Goal: Task Accomplishment & Management: Manage account settings

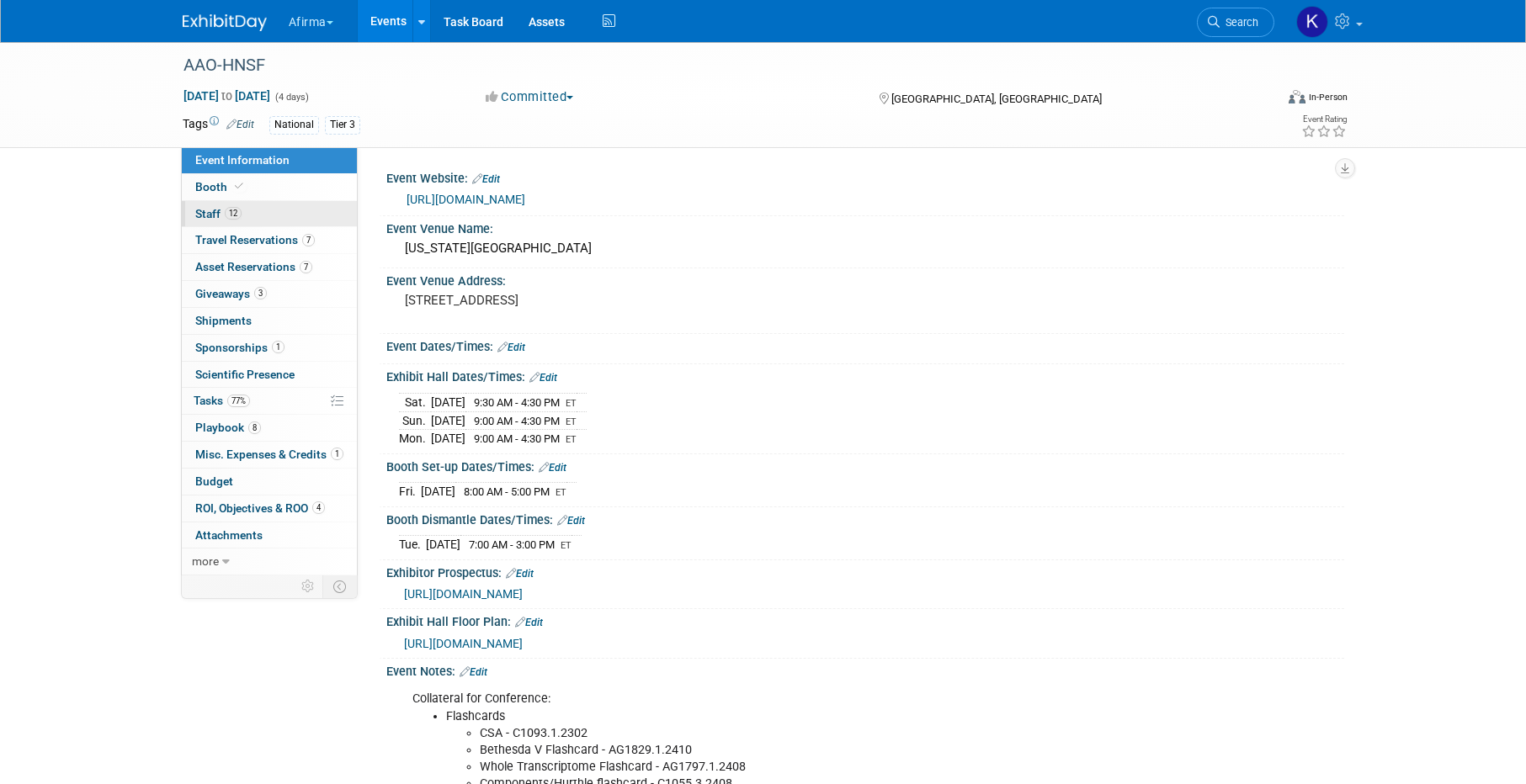
click at [267, 213] on link "12 Staff 12" at bounding box center [269, 214] width 175 height 26
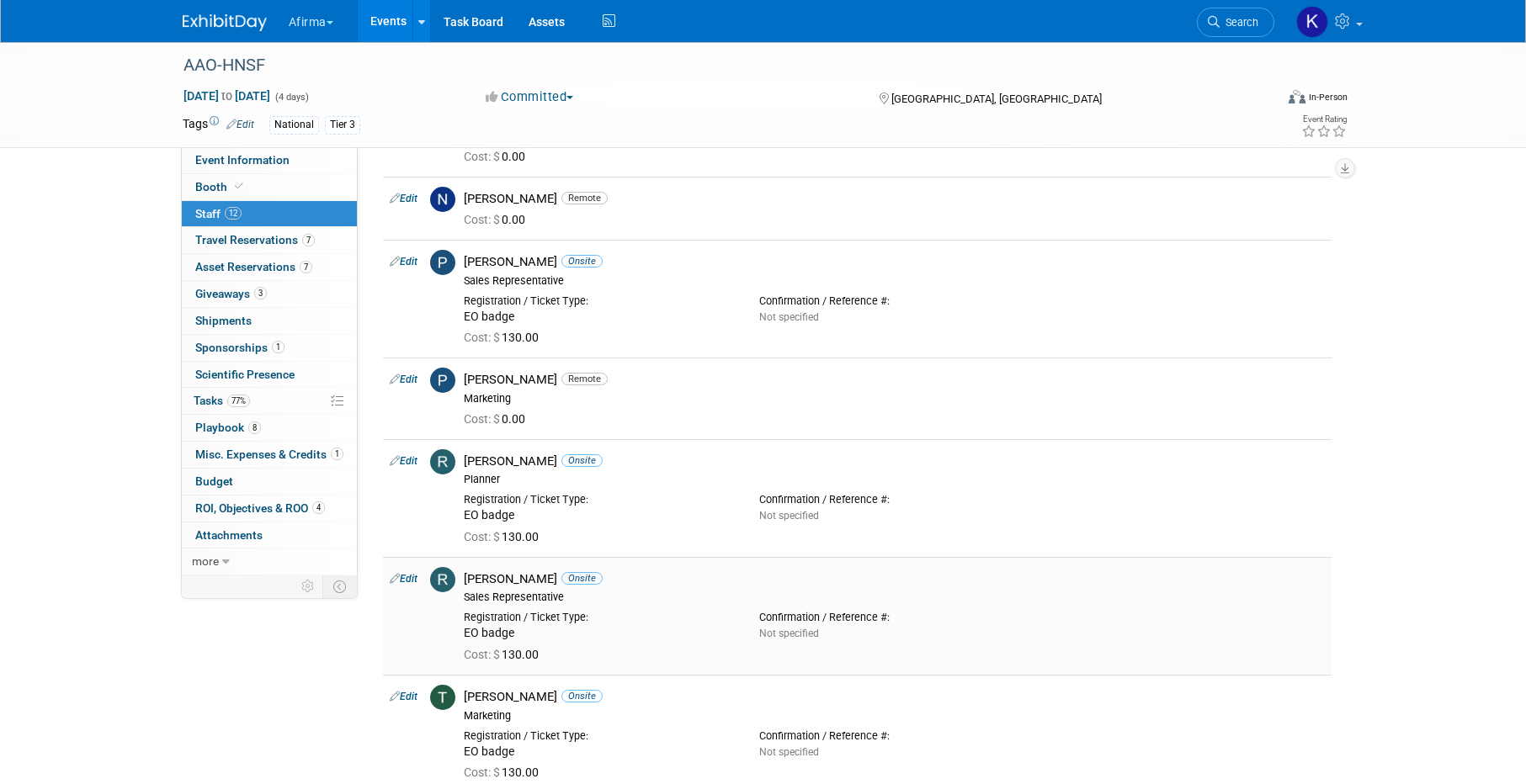
scroll to position [505, 0]
click at [411, 689] on link "Edit" at bounding box center [403, 693] width 28 height 12
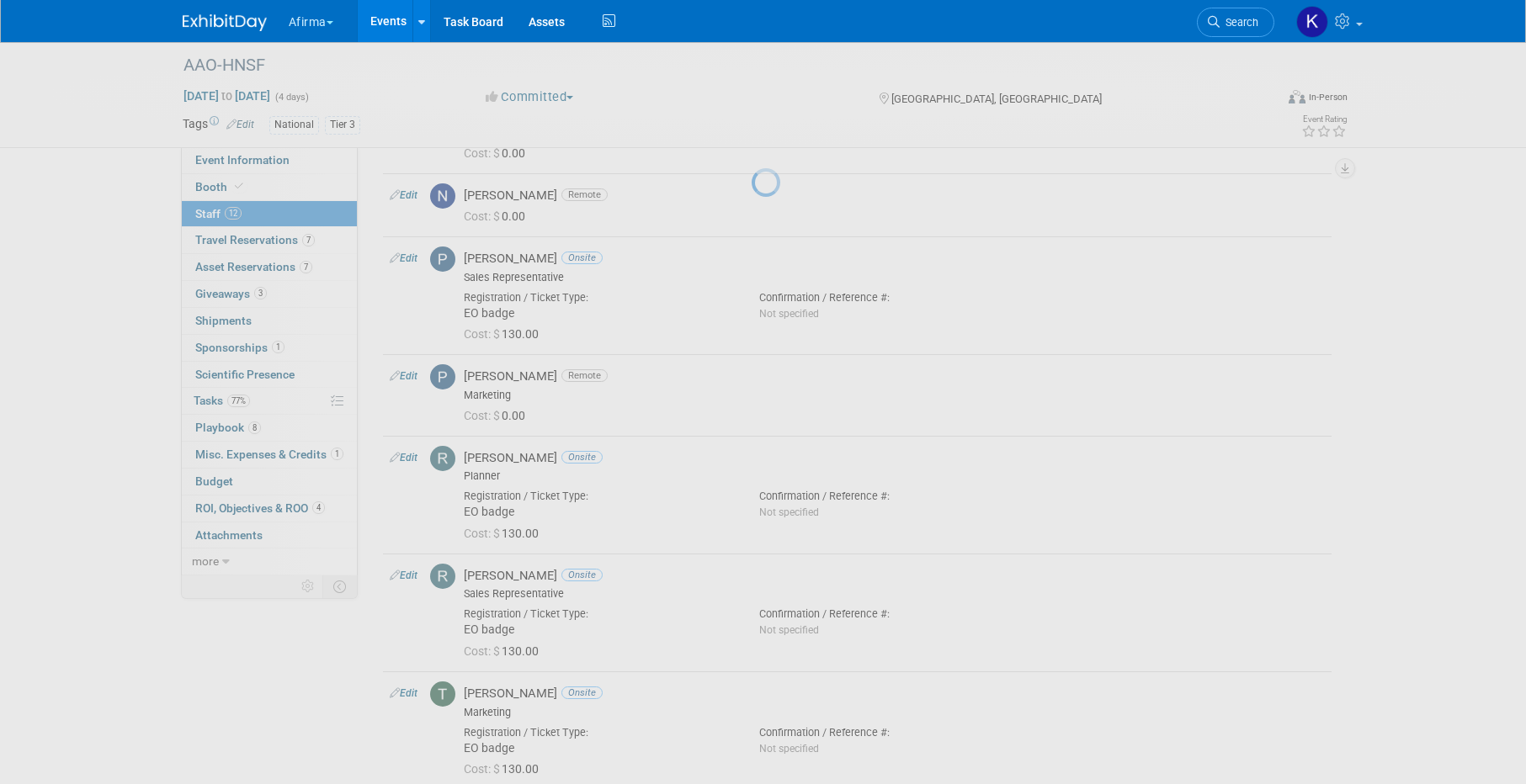
select select "be337601-39b4-4da7-bd01-aa11630a0ed5"
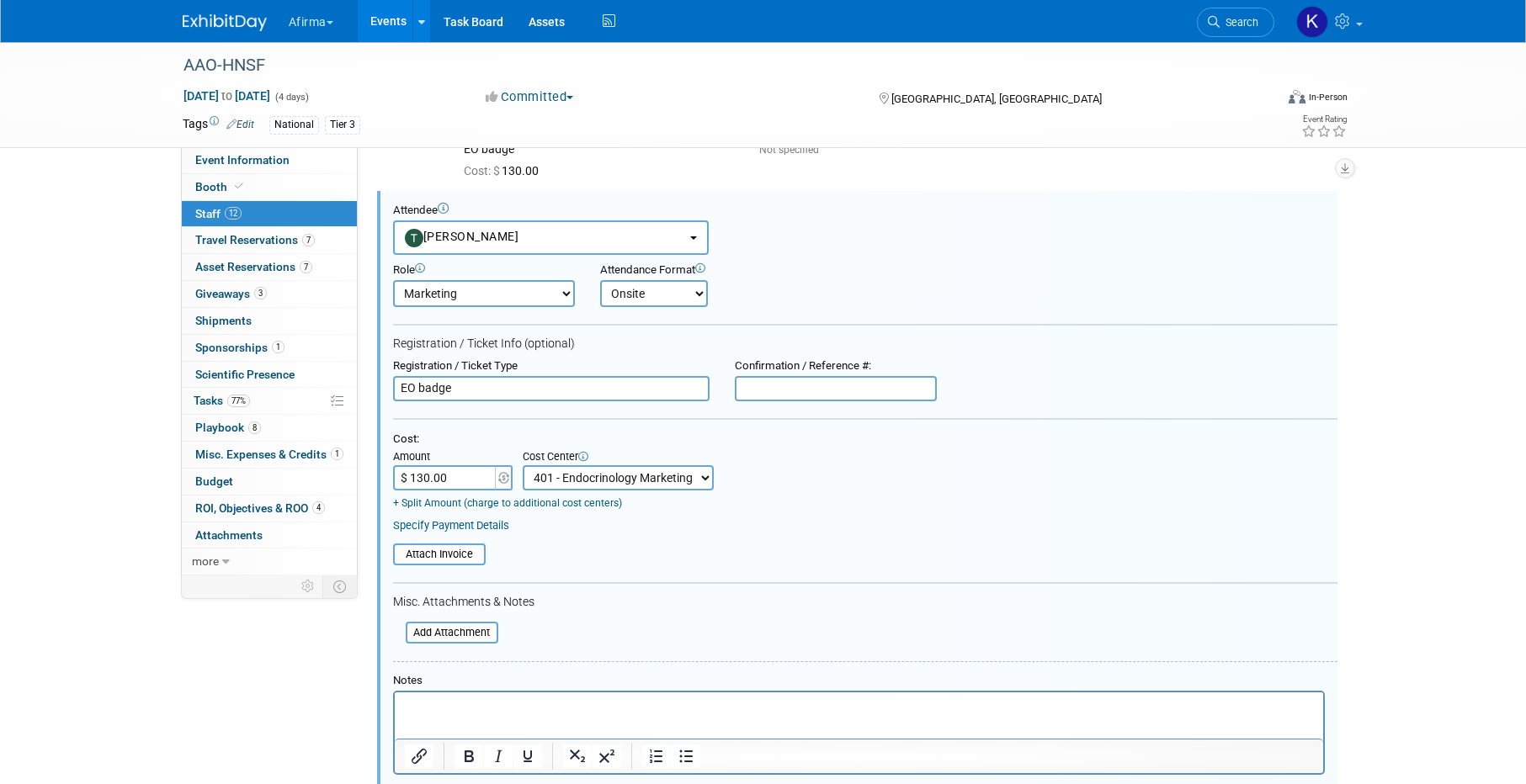
scroll to position [0, 0]
click at [664, 291] on select "Onsite Remote" at bounding box center [654, 294] width 107 height 27
select select "2"
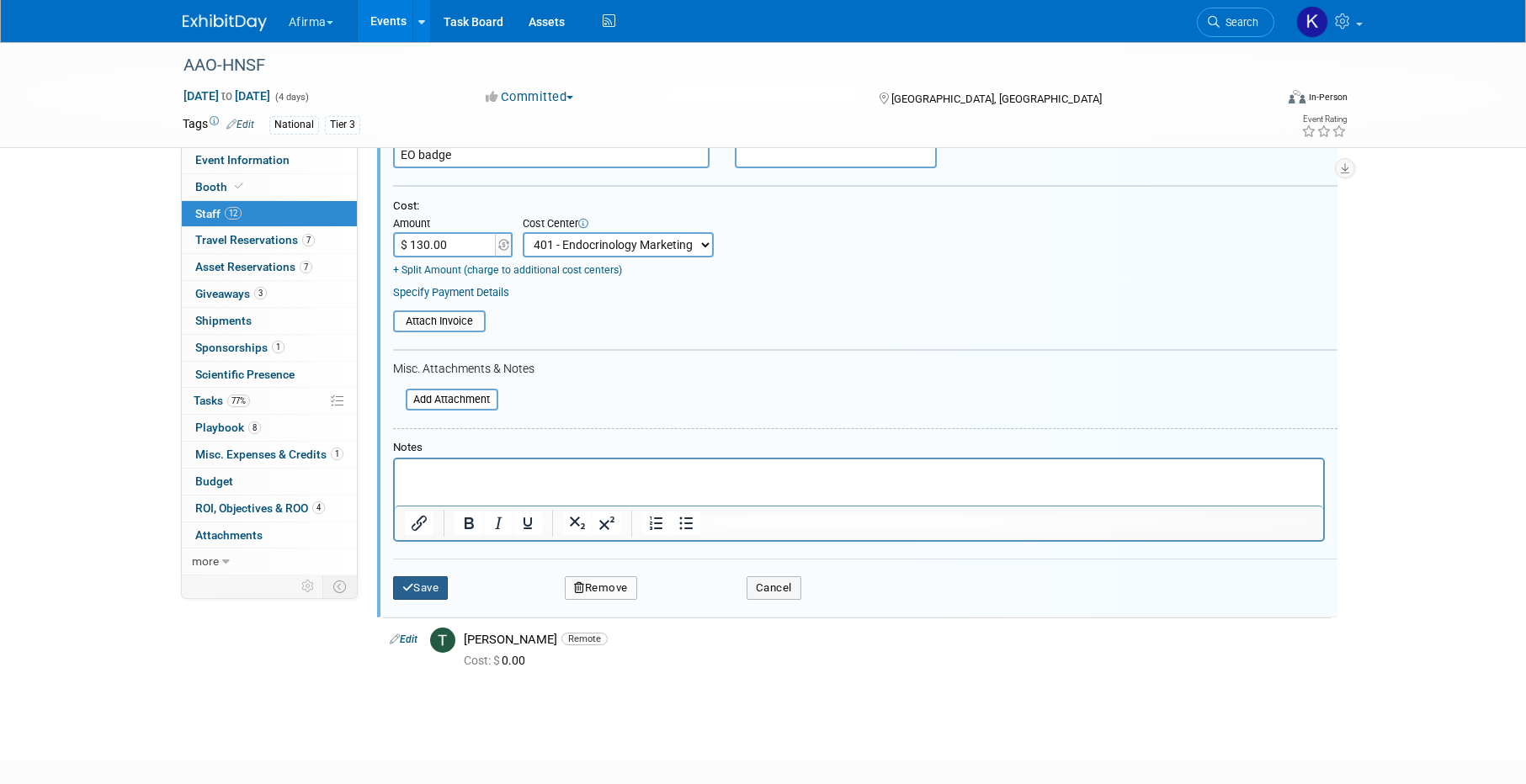
click at [425, 586] on button "Save" at bounding box center [420, 588] width 55 height 23
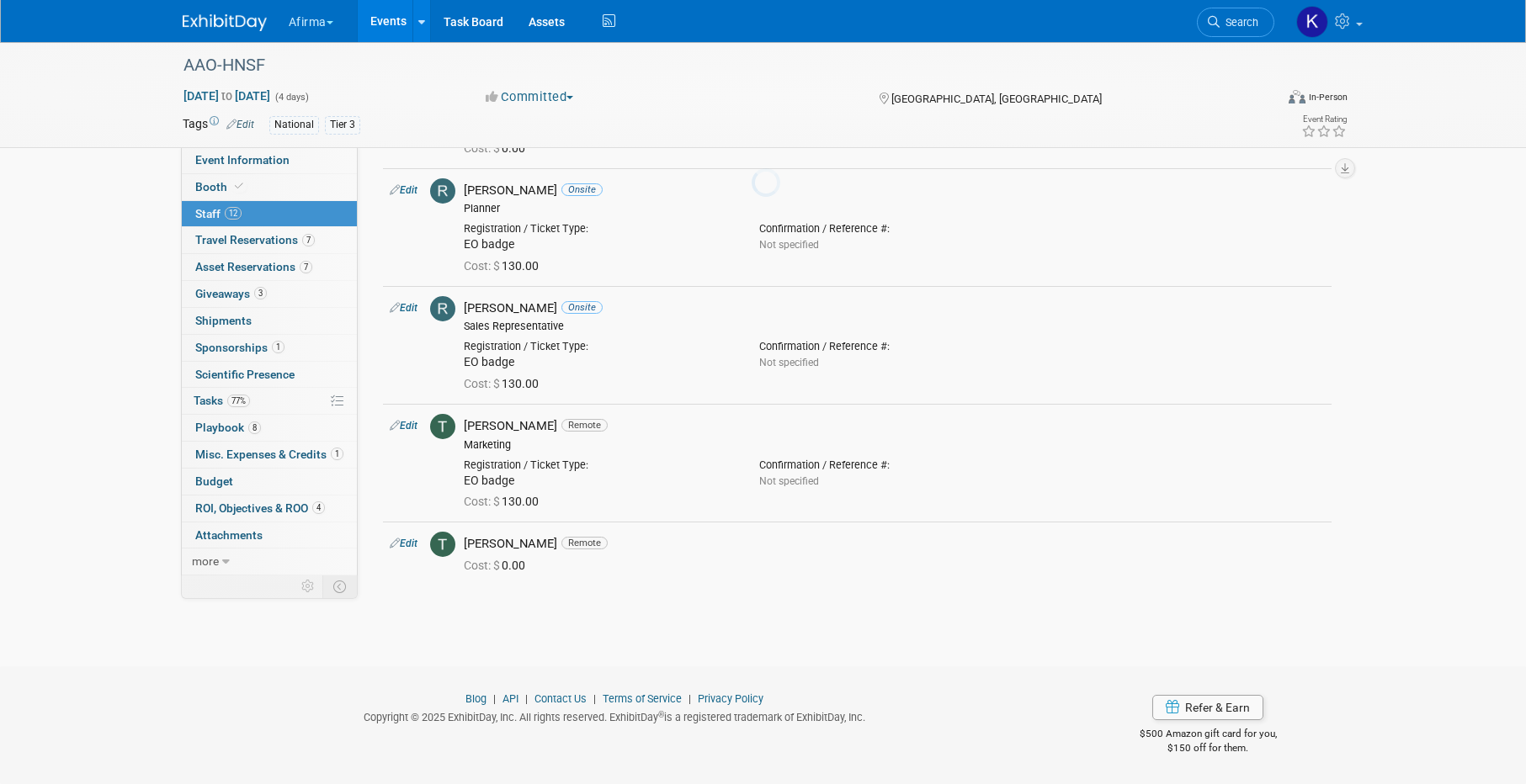
scroll to position [772, 0]
click at [270, 243] on span "Travel Reservations 7" at bounding box center [255, 240] width 120 height 14
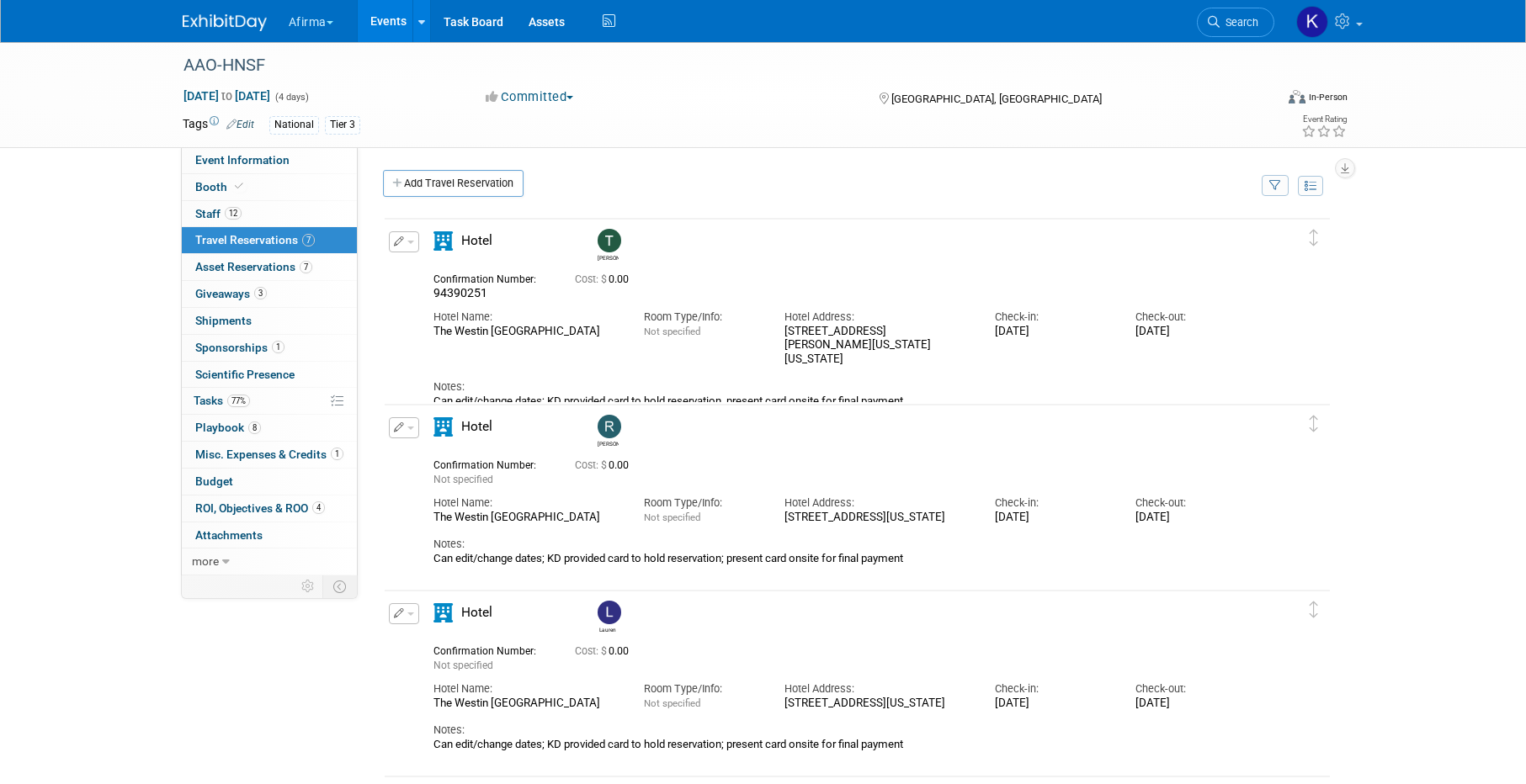
click at [398, 242] on icon "button" at bounding box center [398, 242] width 11 height 10
click at [417, 294] on button "Delete Reservation" at bounding box center [460, 299] width 142 height 24
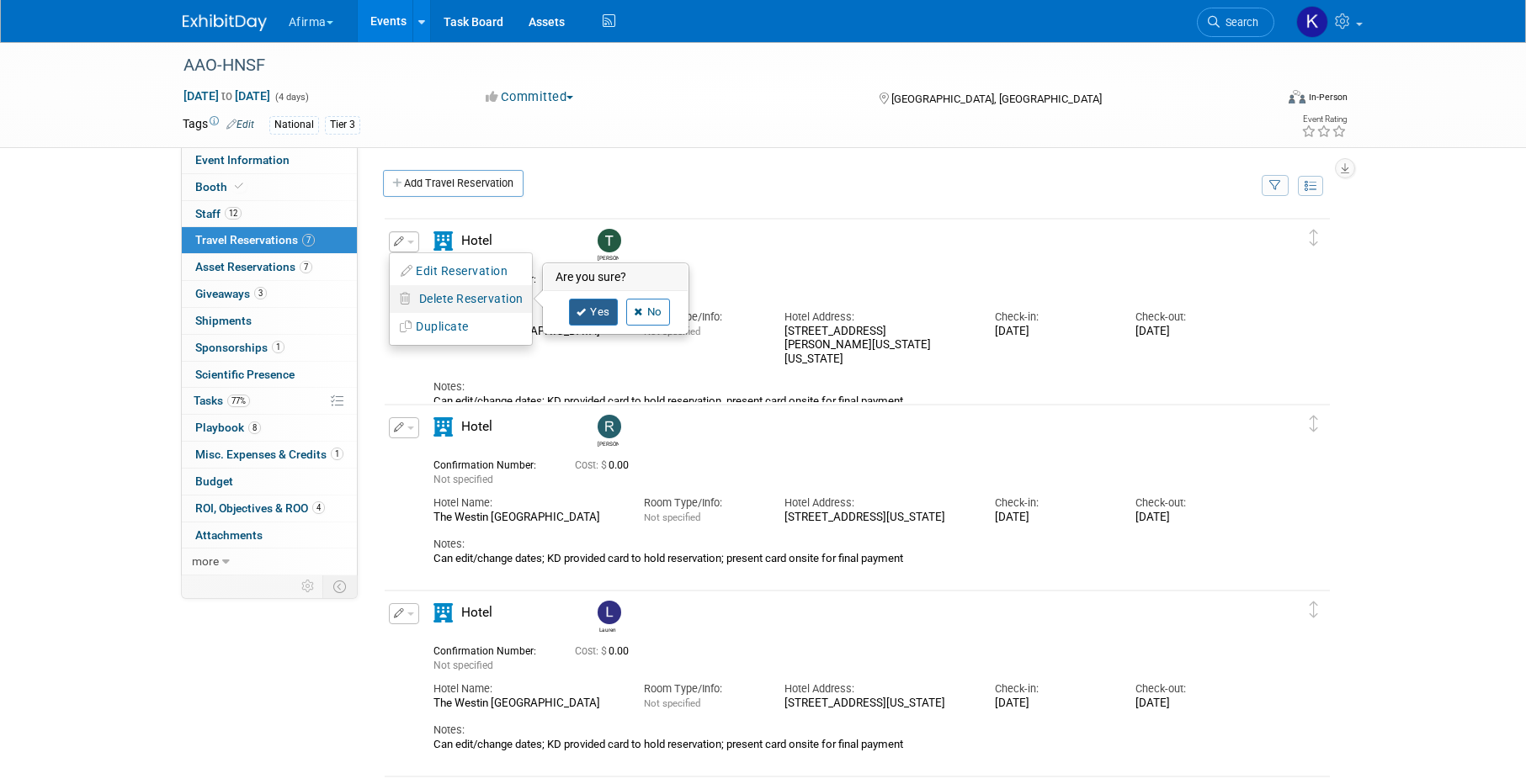
click at [591, 313] on link "Yes" at bounding box center [593, 312] width 48 height 27
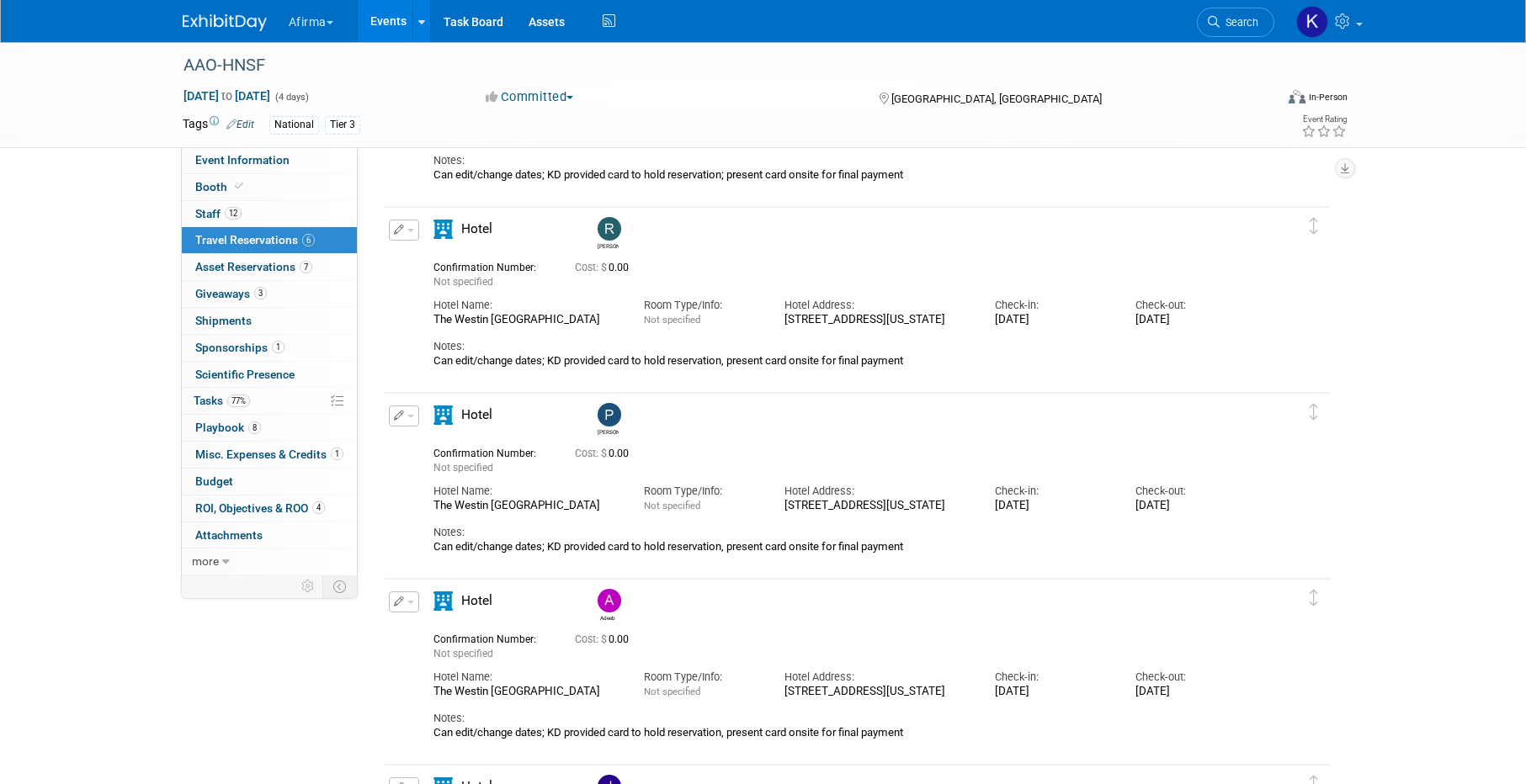
scroll to position [420, 0]
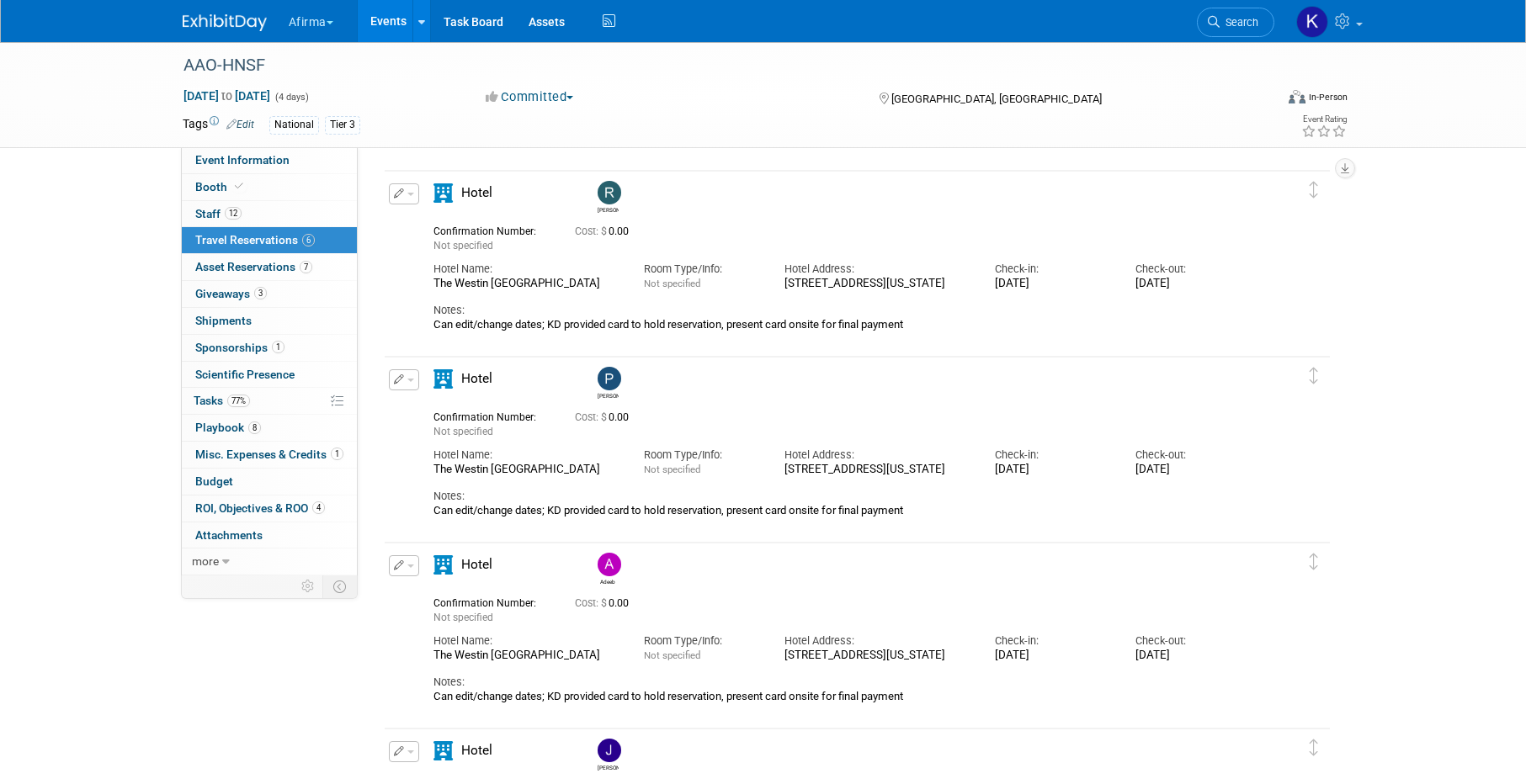
click at [401, 382] on icon "button" at bounding box center [398, 379] width 11 height 10
click at [422, 406] on button "Edit Reservation" at bounding box center [460, 409] width 142 height 24
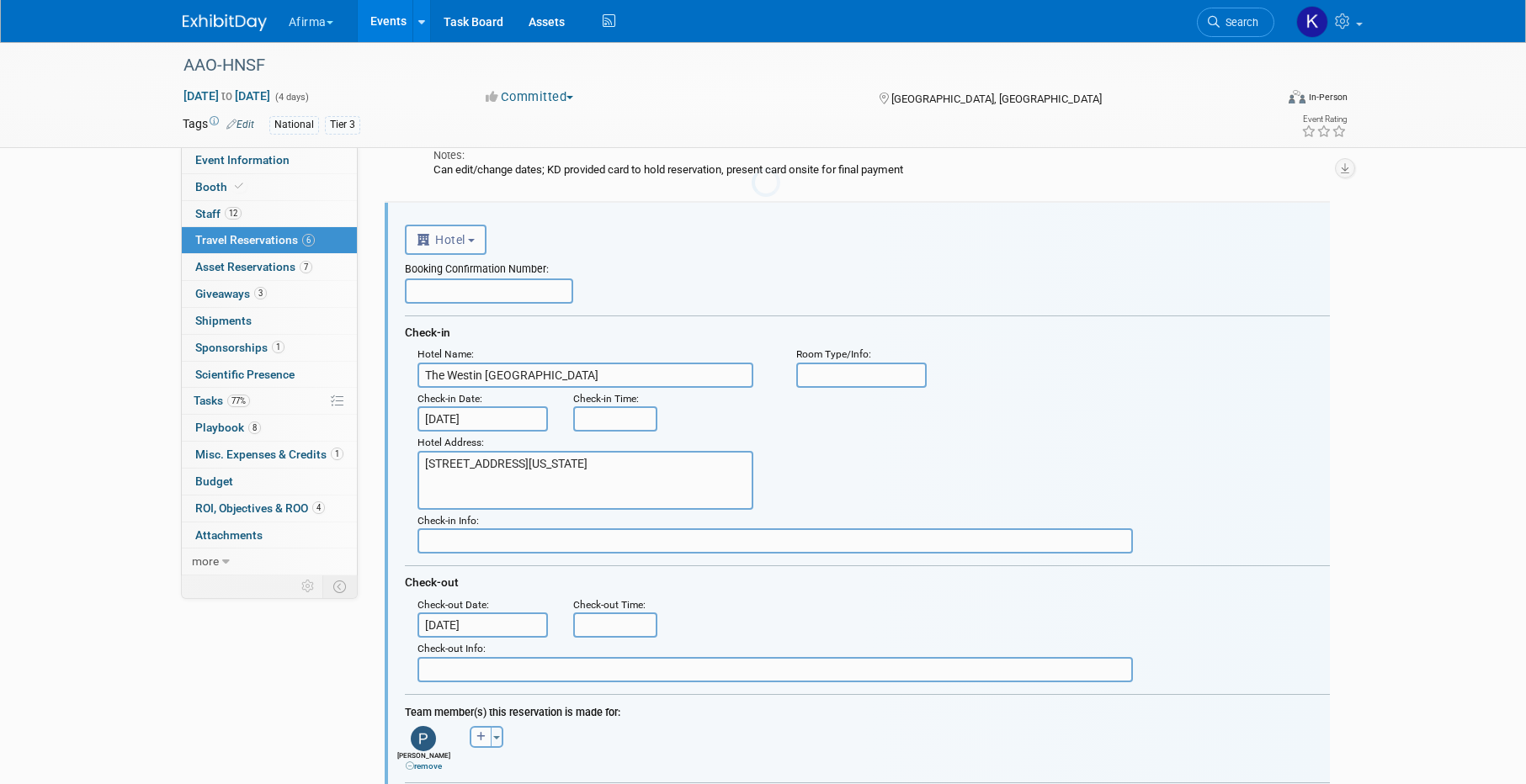
scroll to position [0, 0]
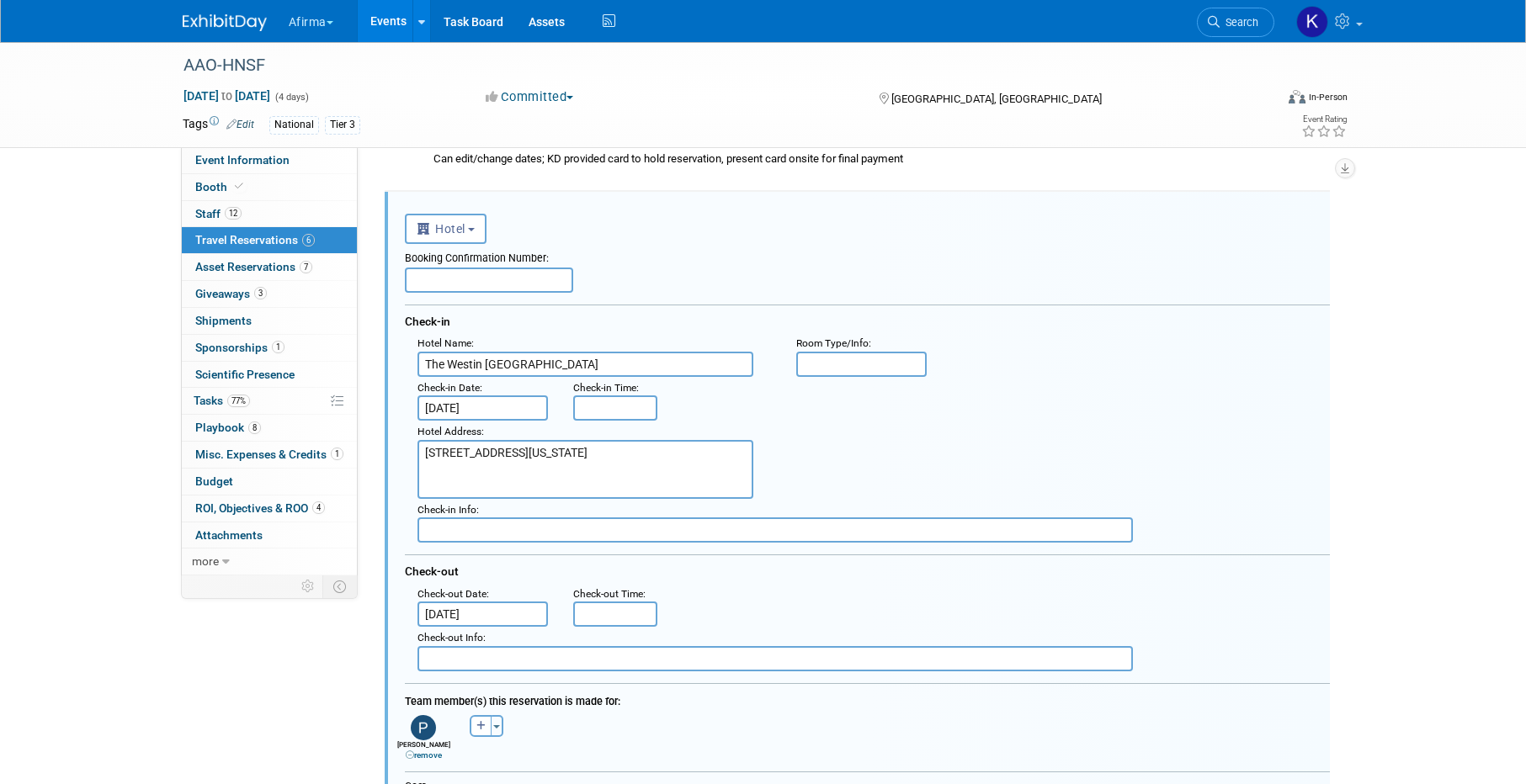
click at [547, 264] on div "Booking Confirmation Number:" at bounding box center [867, 255] width 925 height 23
click at [543, 279] on input "text" at bounding box center [489, 280] width 168 height 25
paste input "71661255"
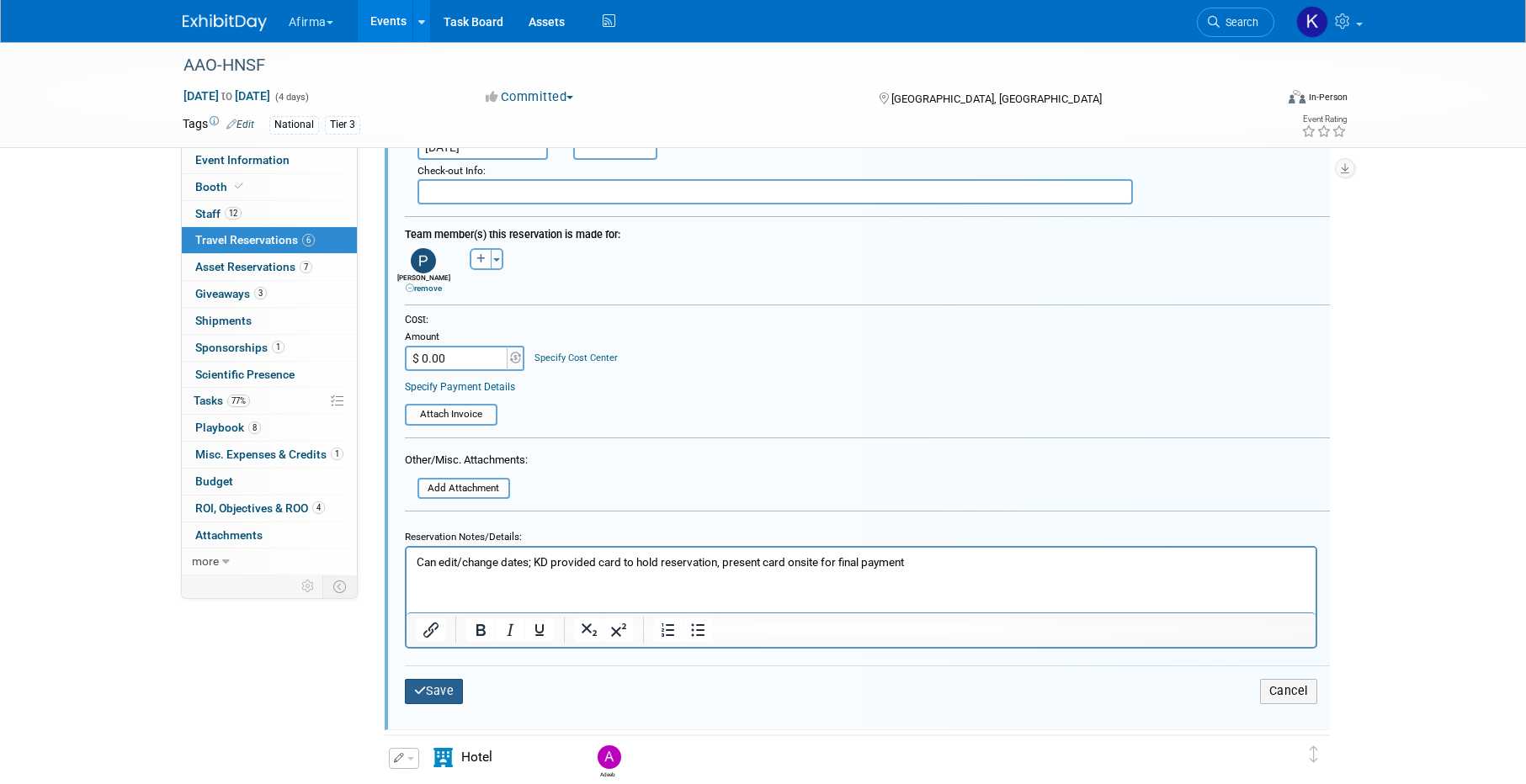
type input "71661255"
click at [459, 692] on button "Save" at bounding box center [434, 690] width 59 height 24
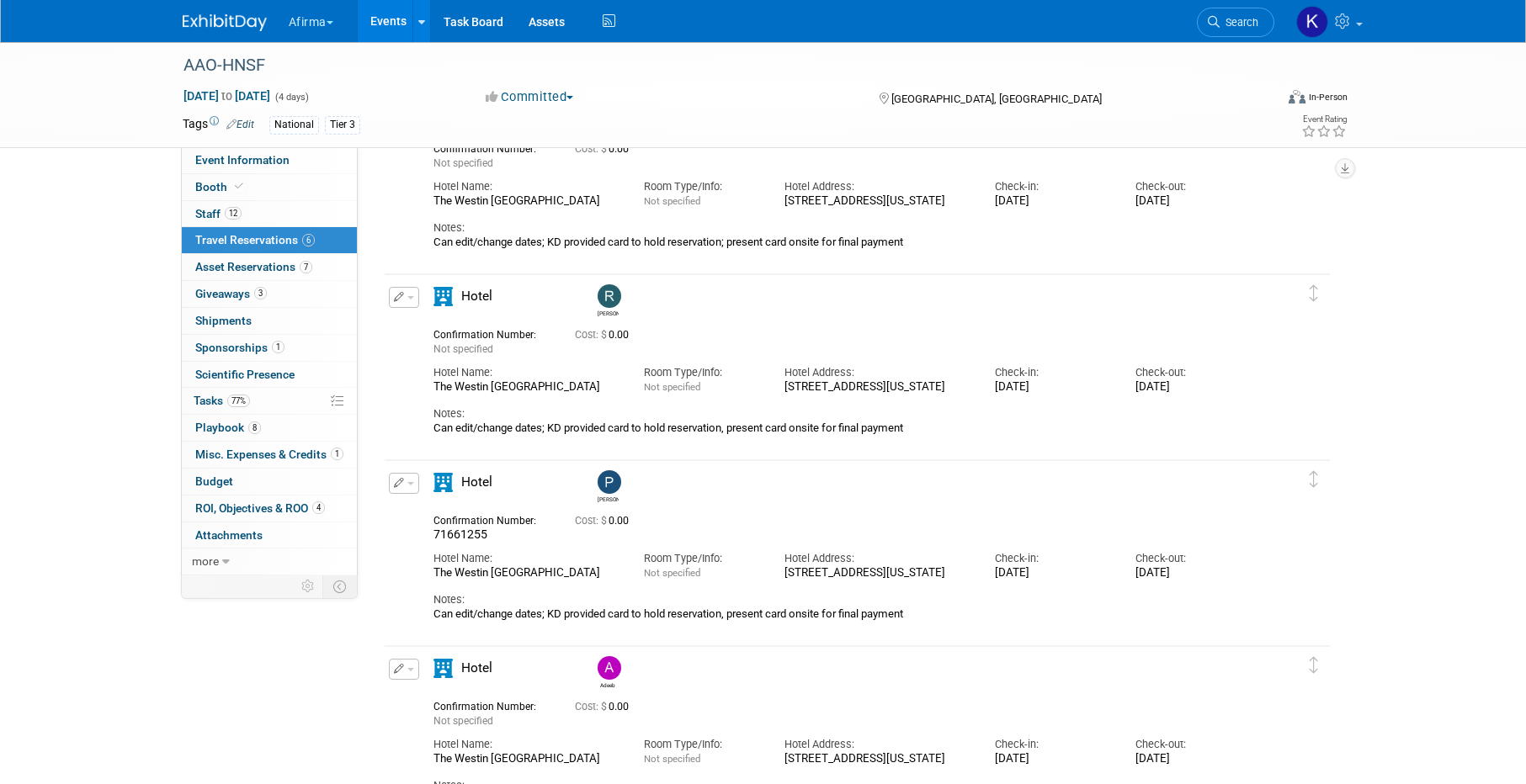
scroll to position [143, 0]
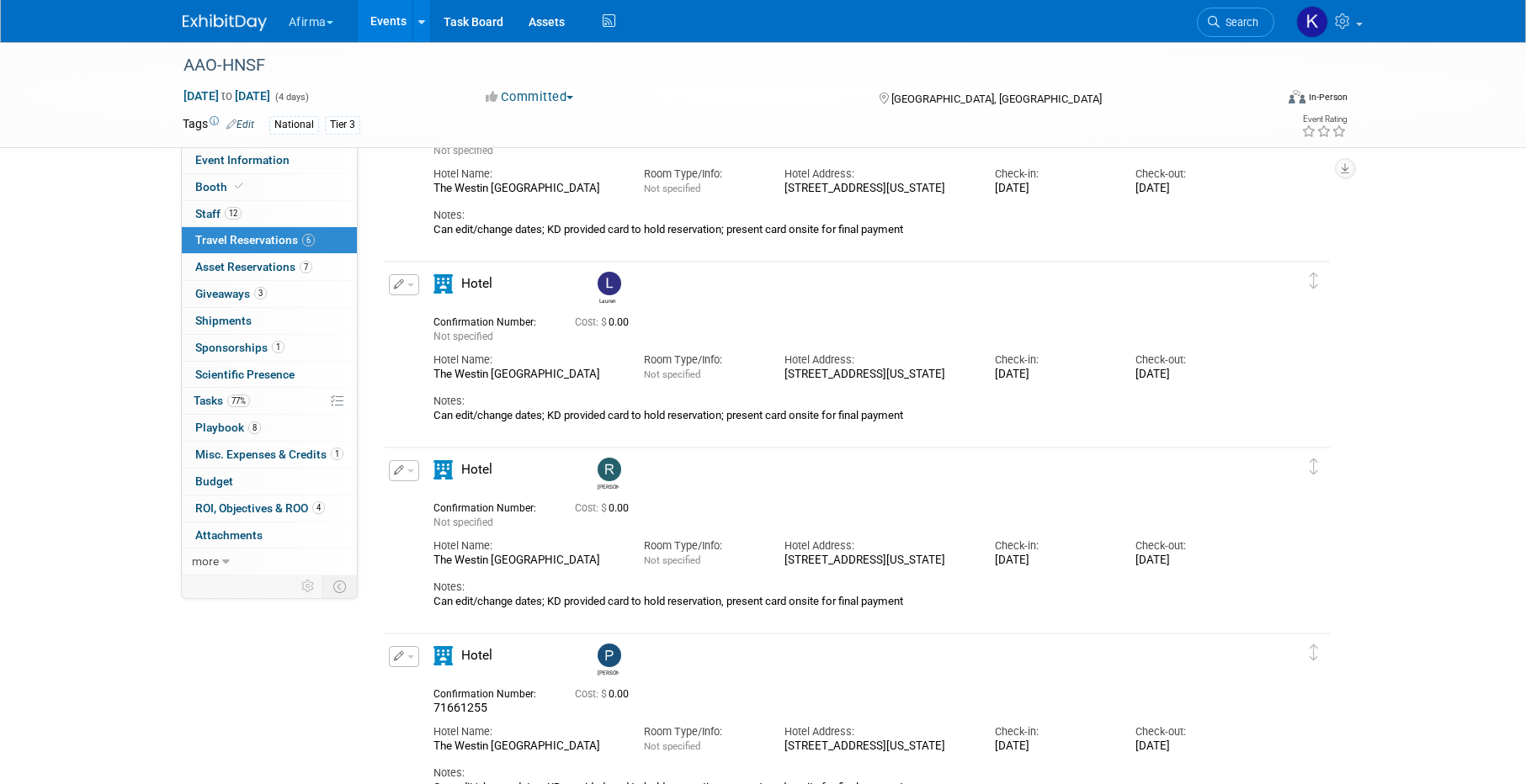
click at [407, 285] on span "button" at bounding box center [410, 284] width 7 height 3
click at [439, 317] on button "Edit Reservation" at bounding box center [460, 313] width 142 height 24
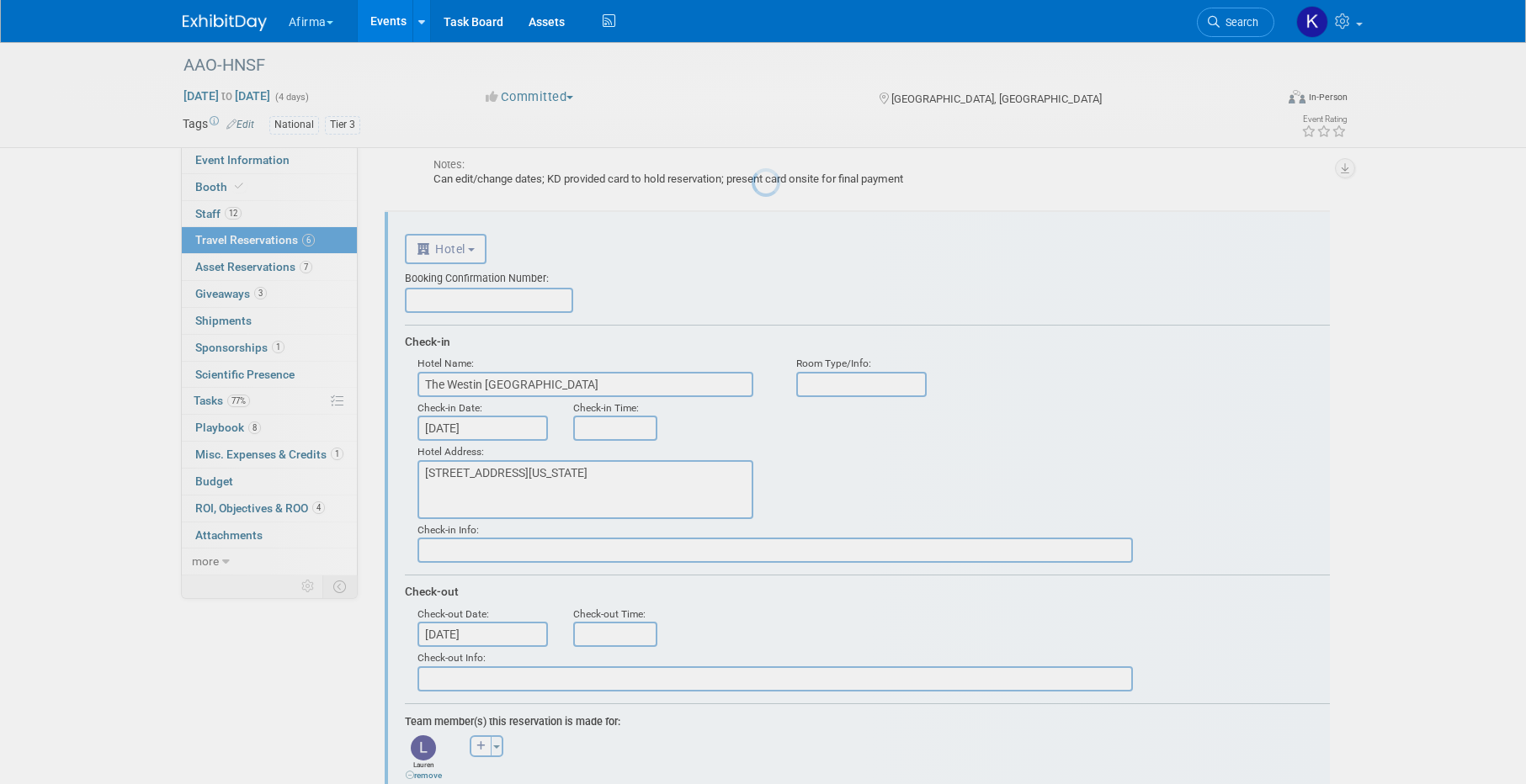
scroll to position [214, 0]
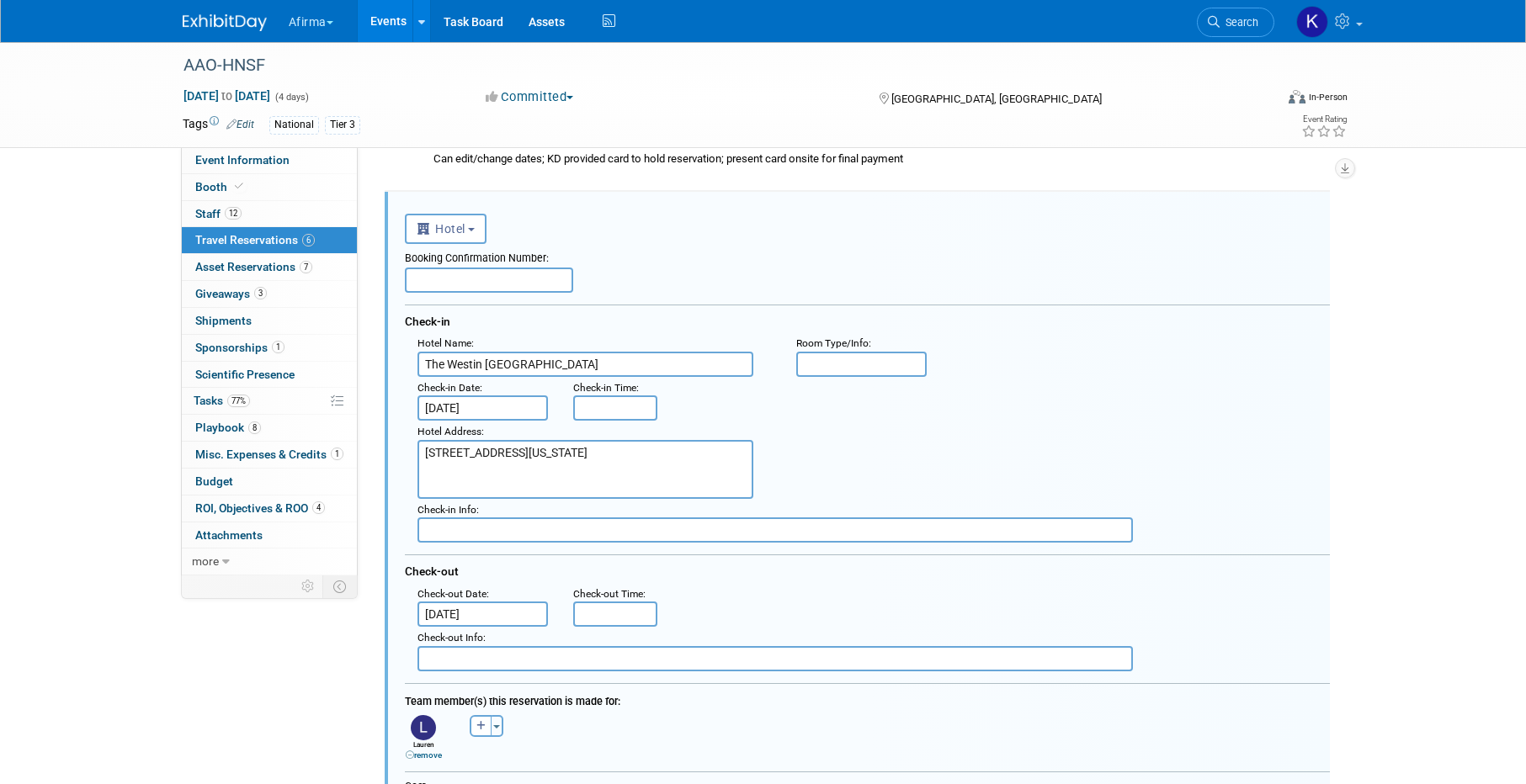
click at [499, 285] on input "text" at bounding box center [489, 280] width 168 height 25
paste input "71661302"
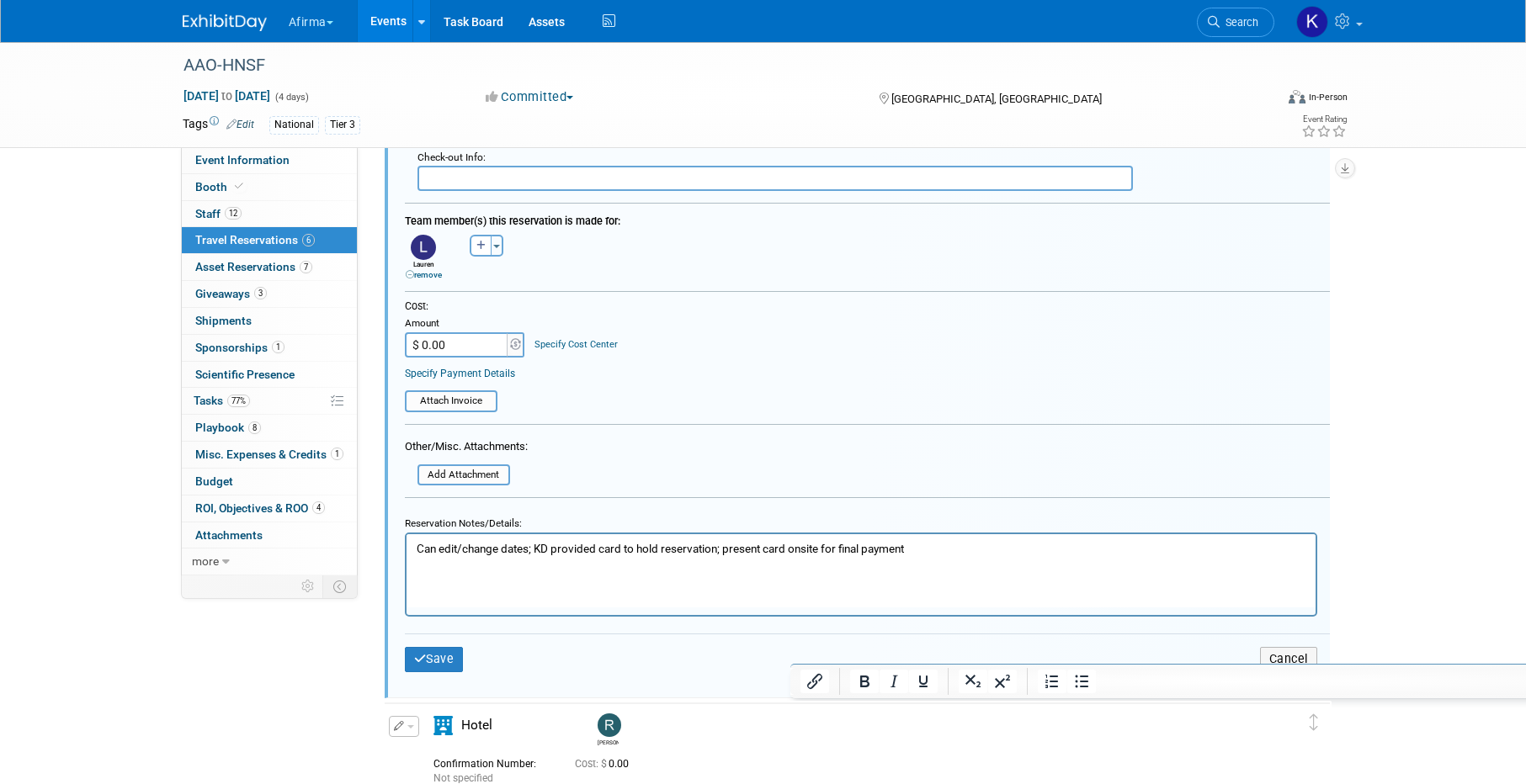
scroll to position [745, 0]
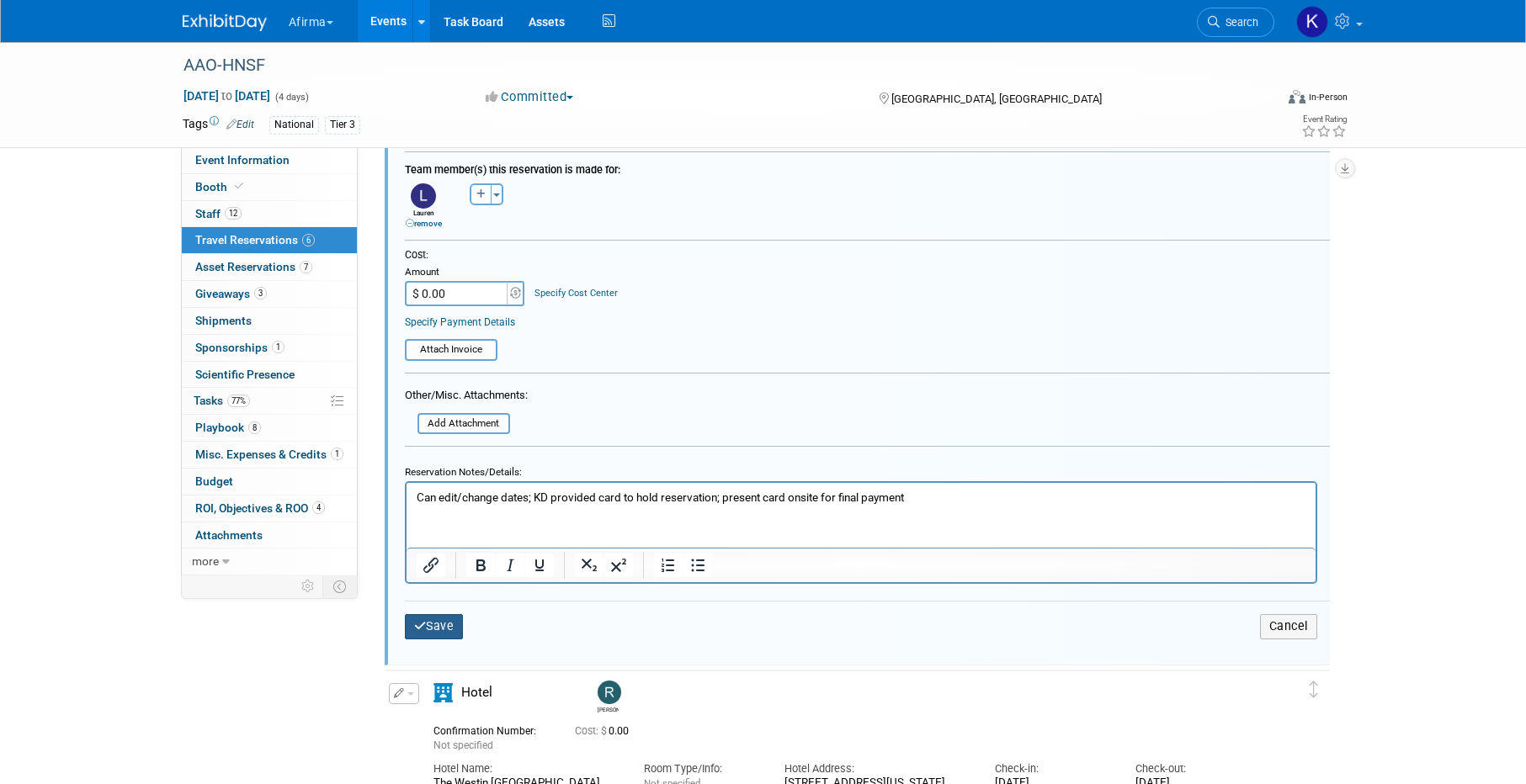
type input "71661302"
click at [440, 628] on button "Save" at bounding box center [434, 625] width 59 height 24
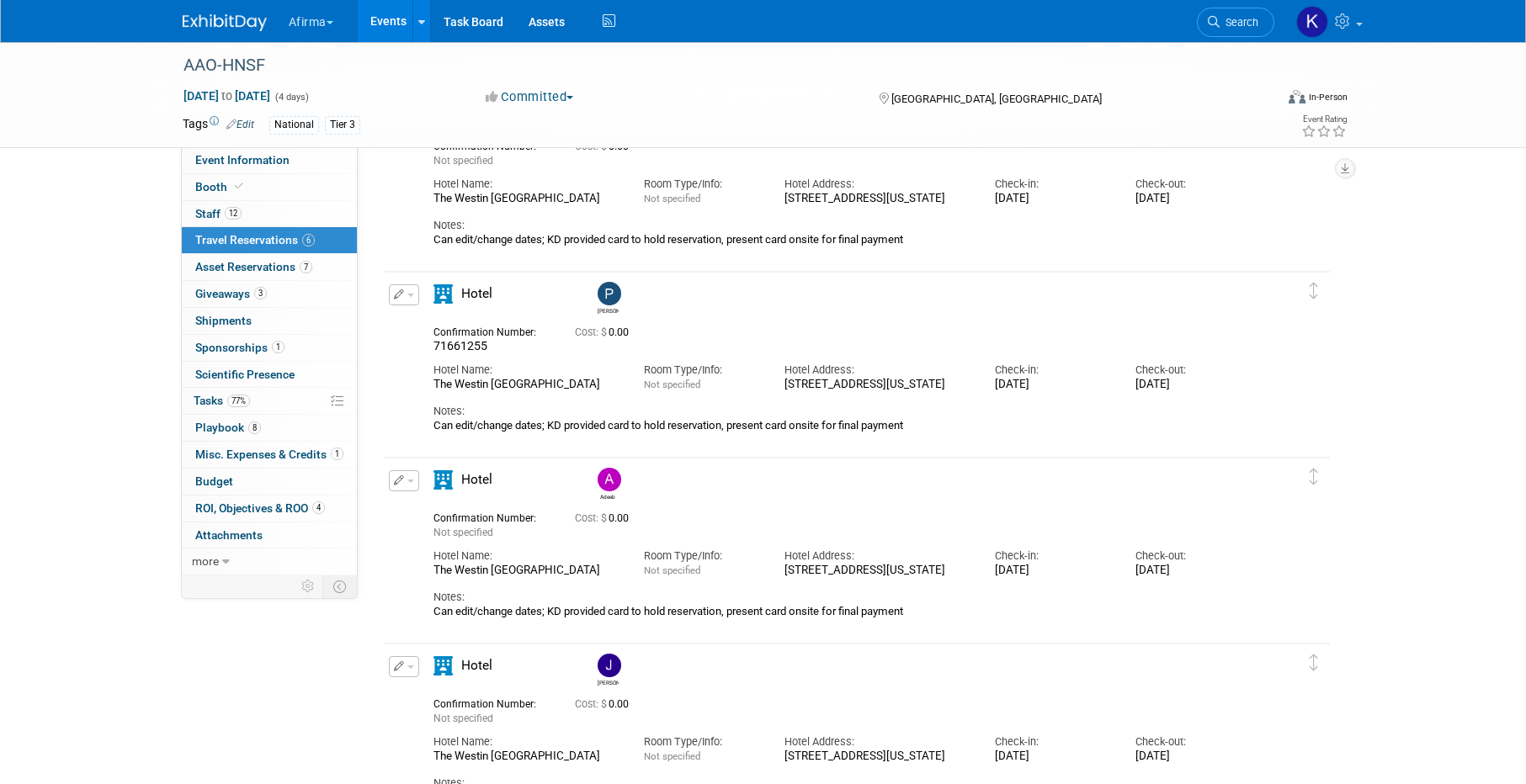
scroll to position [679, 0]
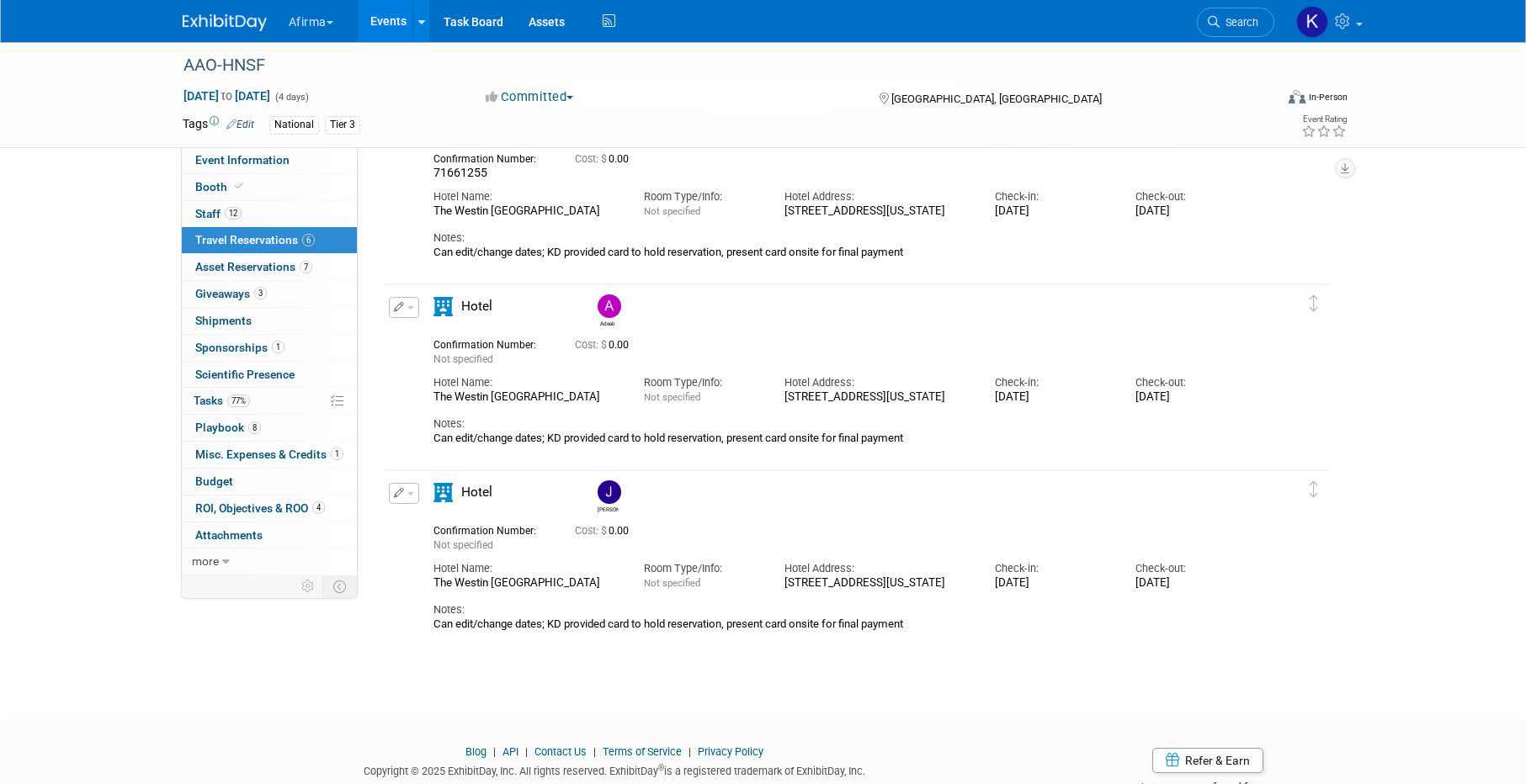
click at [405, 312] on button "button" at bounding box center [403, 307] width 30 height 21
click at [415, 344] on button "Edit Reservation" at bounding box center [460, 336] width 142 height 24
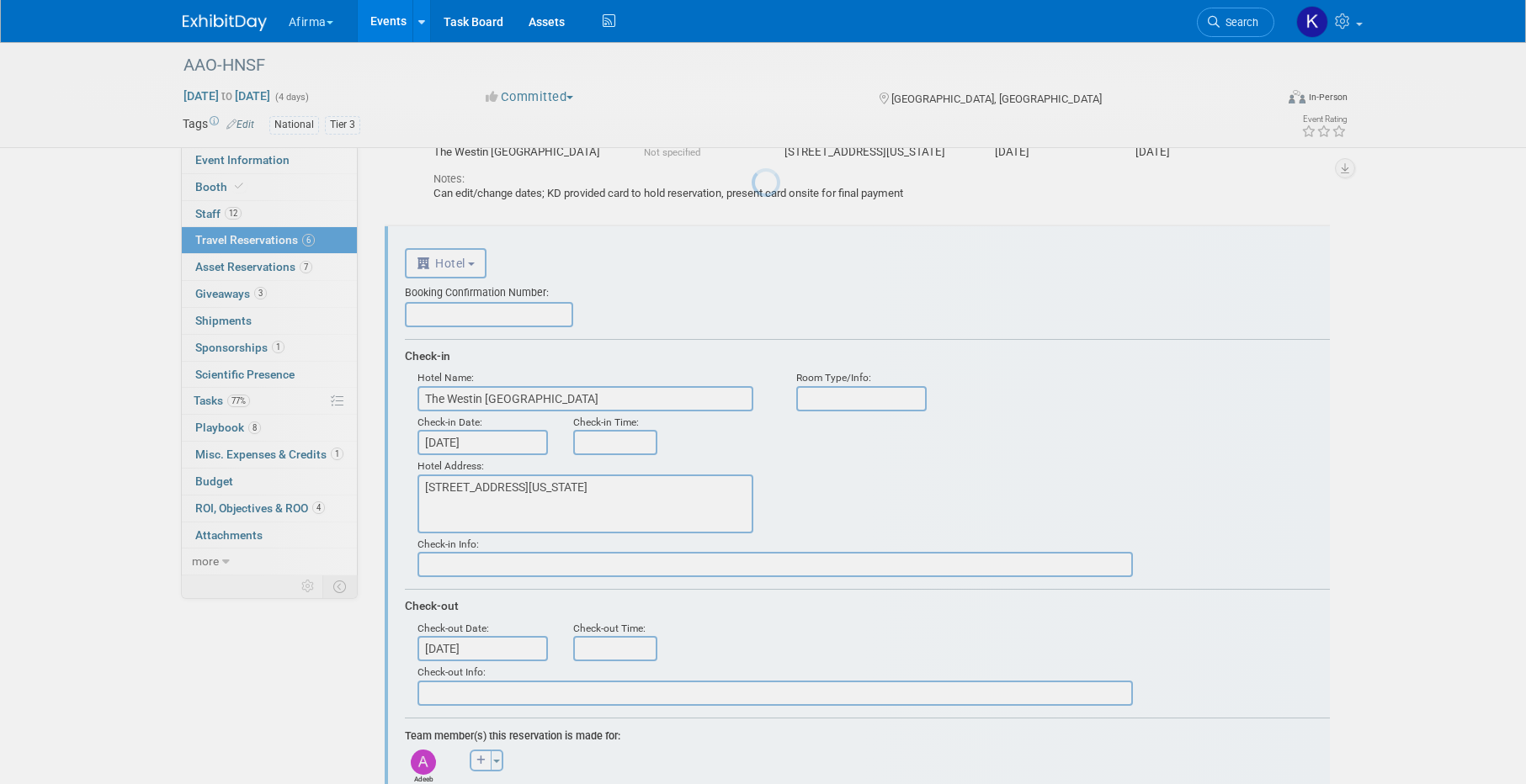
scroll to position [771, 0]
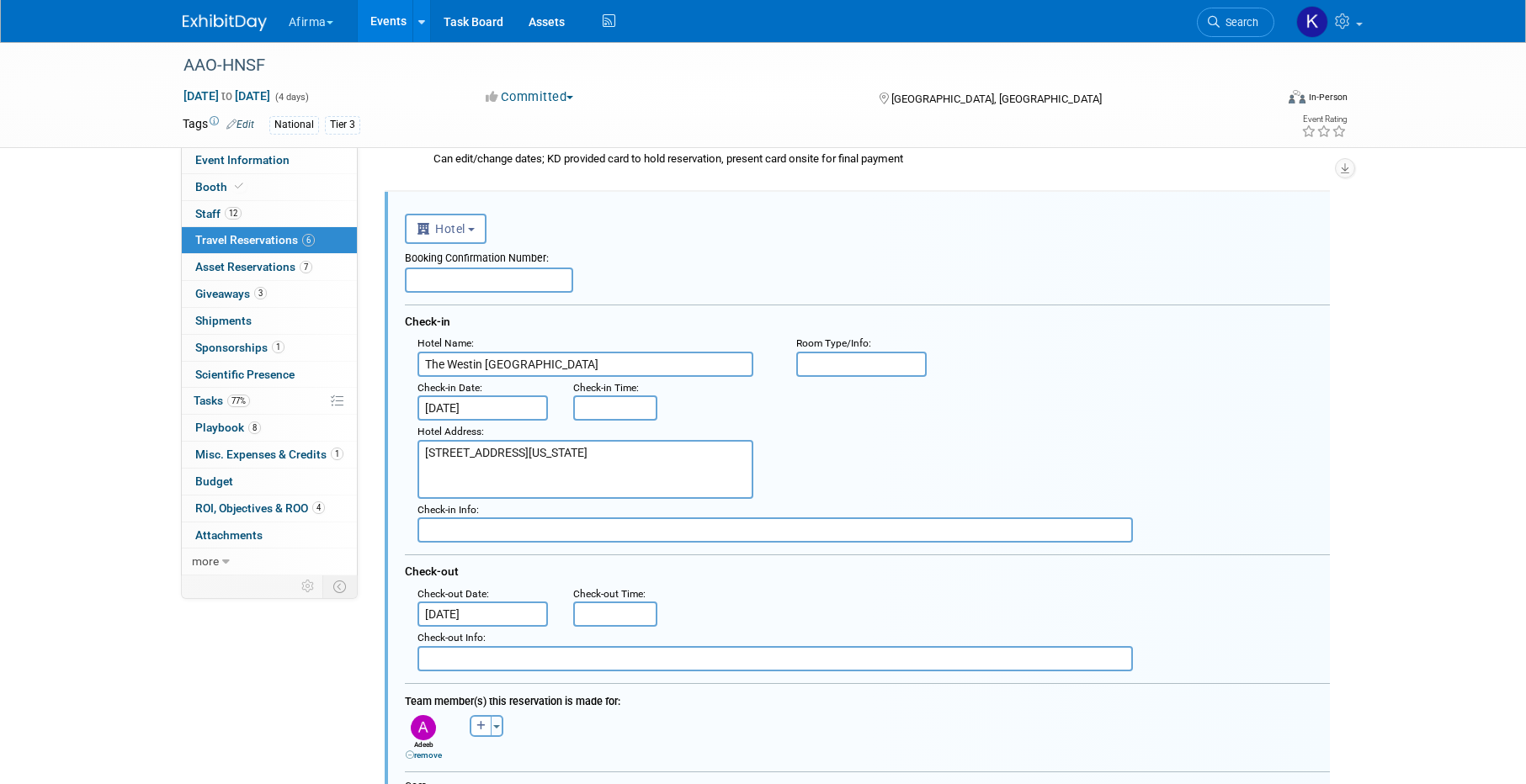
click at [478, 283] on input "text" at bounding box center [489, 280] width 168 height 25
paste input "71661224"
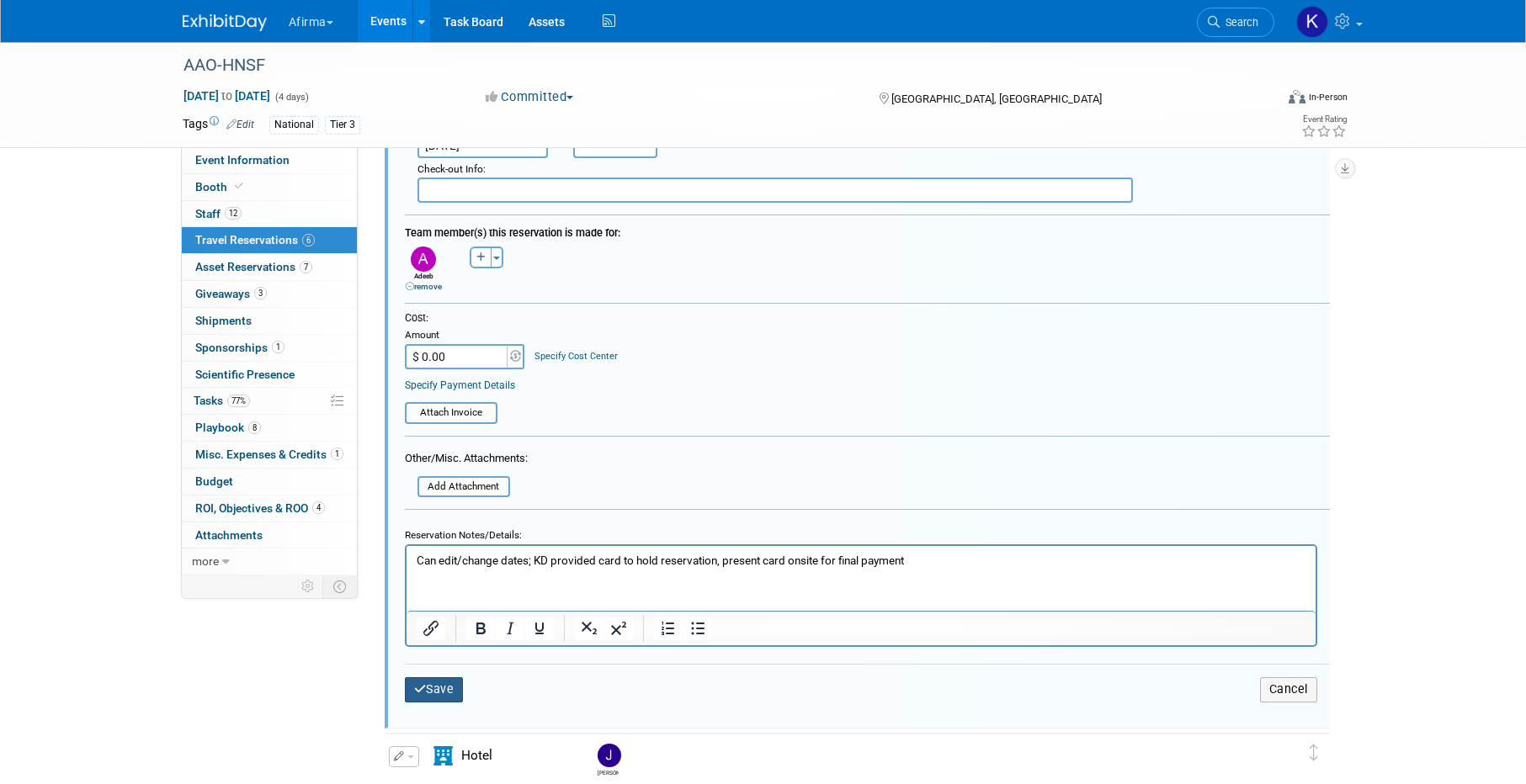
type input "71661224"
click at [425, 692] on icon "submit" at bounding box center [420, 689] width 13 height 12
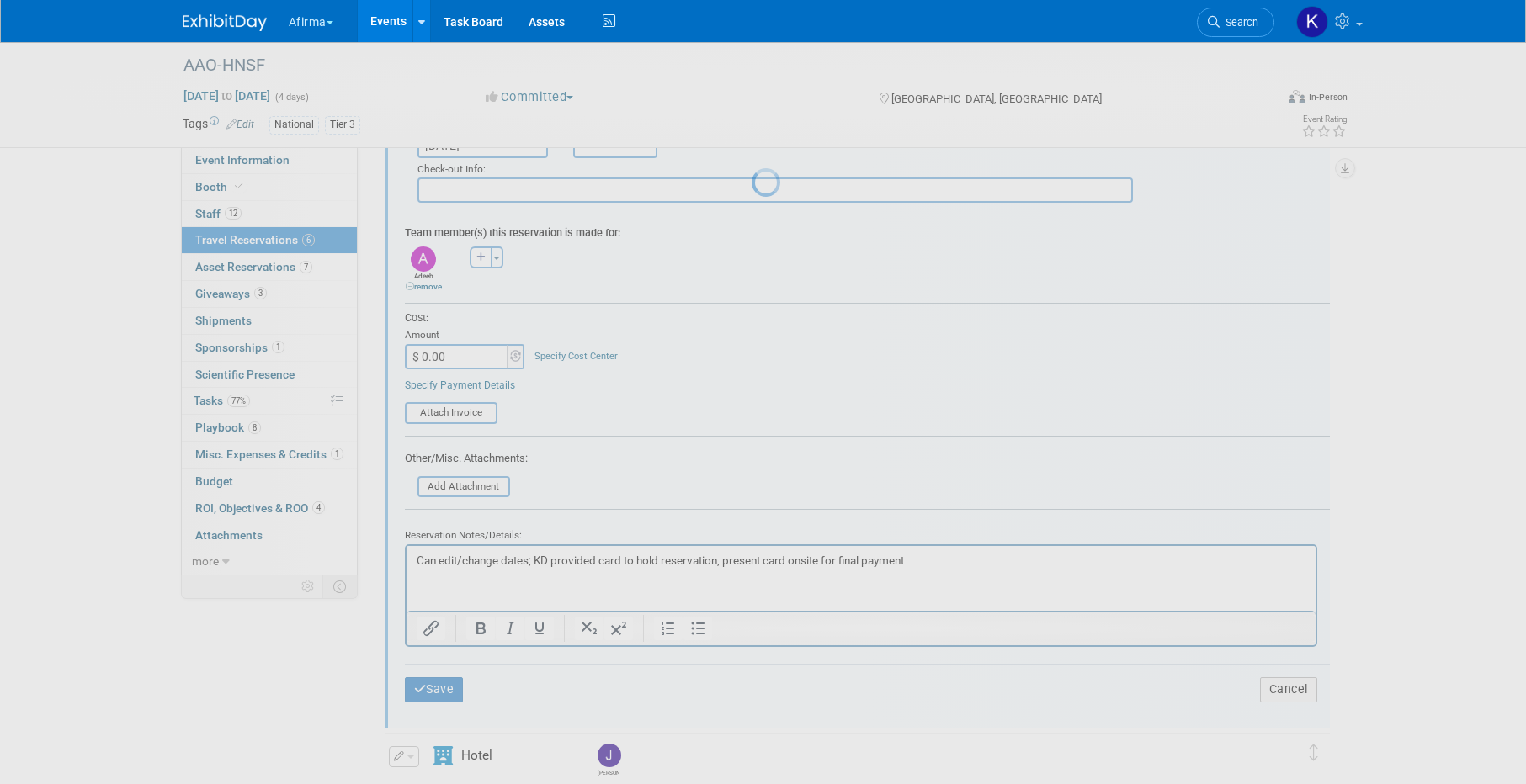
scroll to position [731, 0]
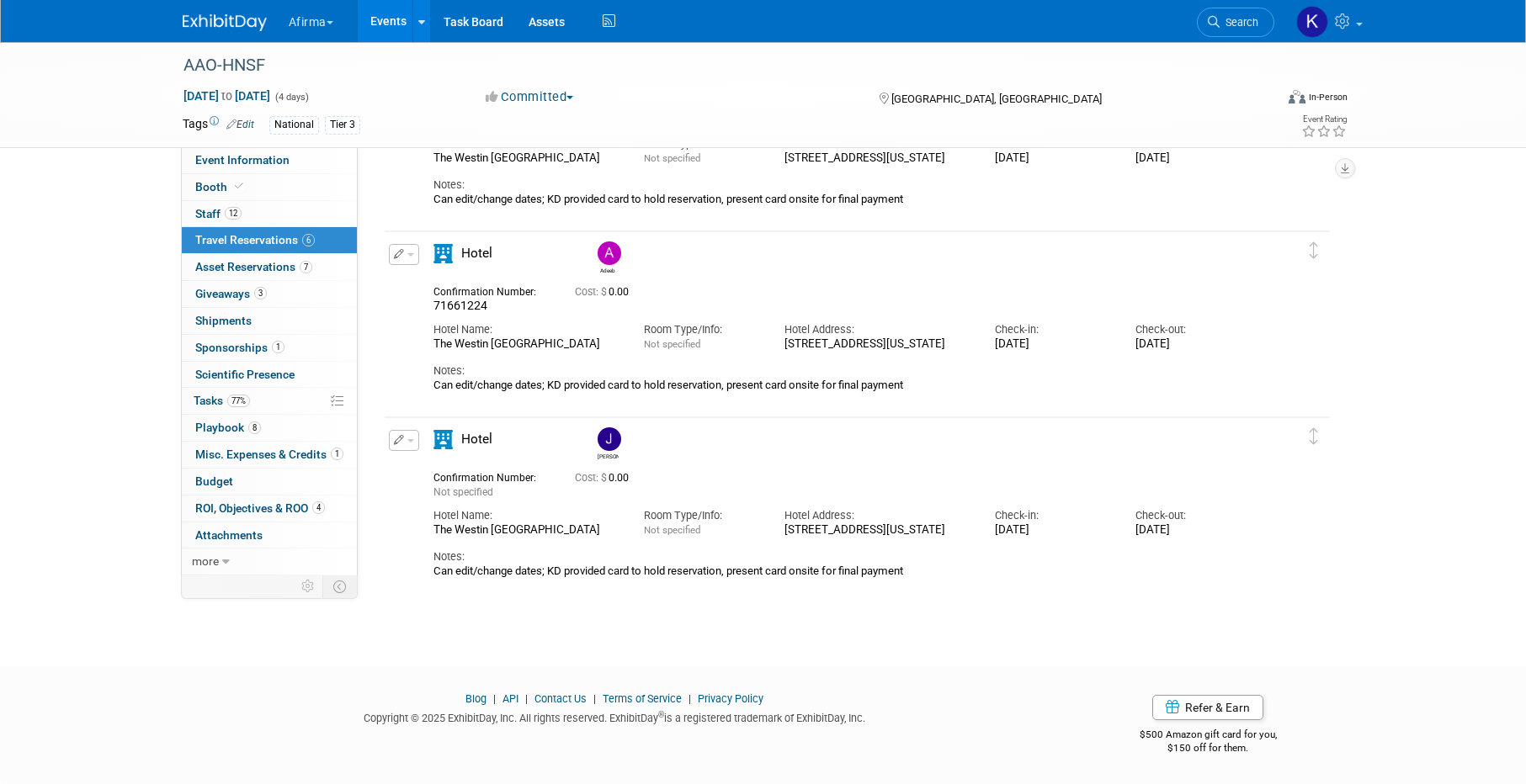
click at [399, 443] on icon "button" at bounding box center [398, 440] width 11 height 10
click at [412, 461] on button "Edit Reservation" at bounding box center [460, 470] width 142 height 24
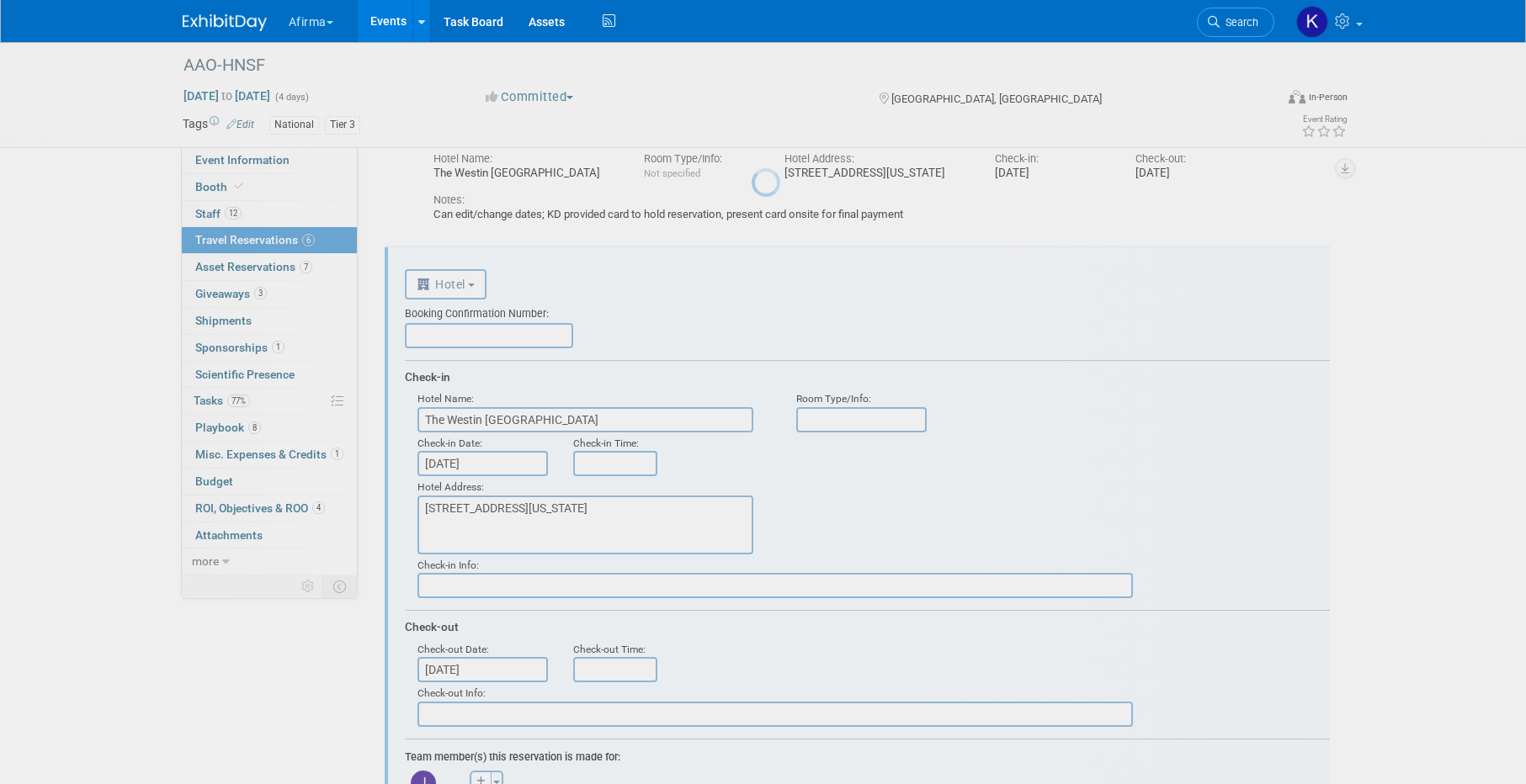
scroll to position [958, 0]
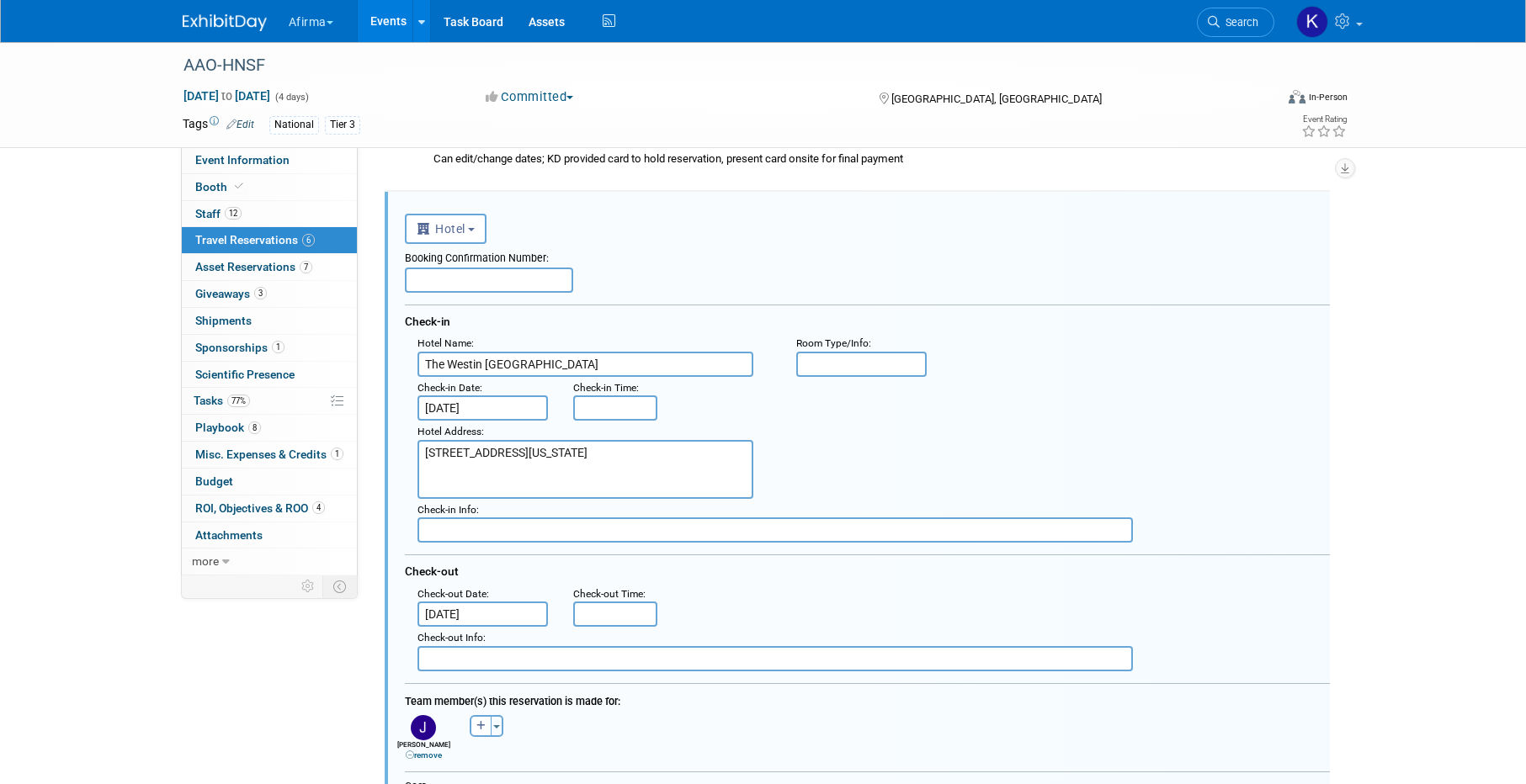
click at [513, 282] on input "text" at bounding box center [489, 280] width 168 height 25
paste input "71661328"
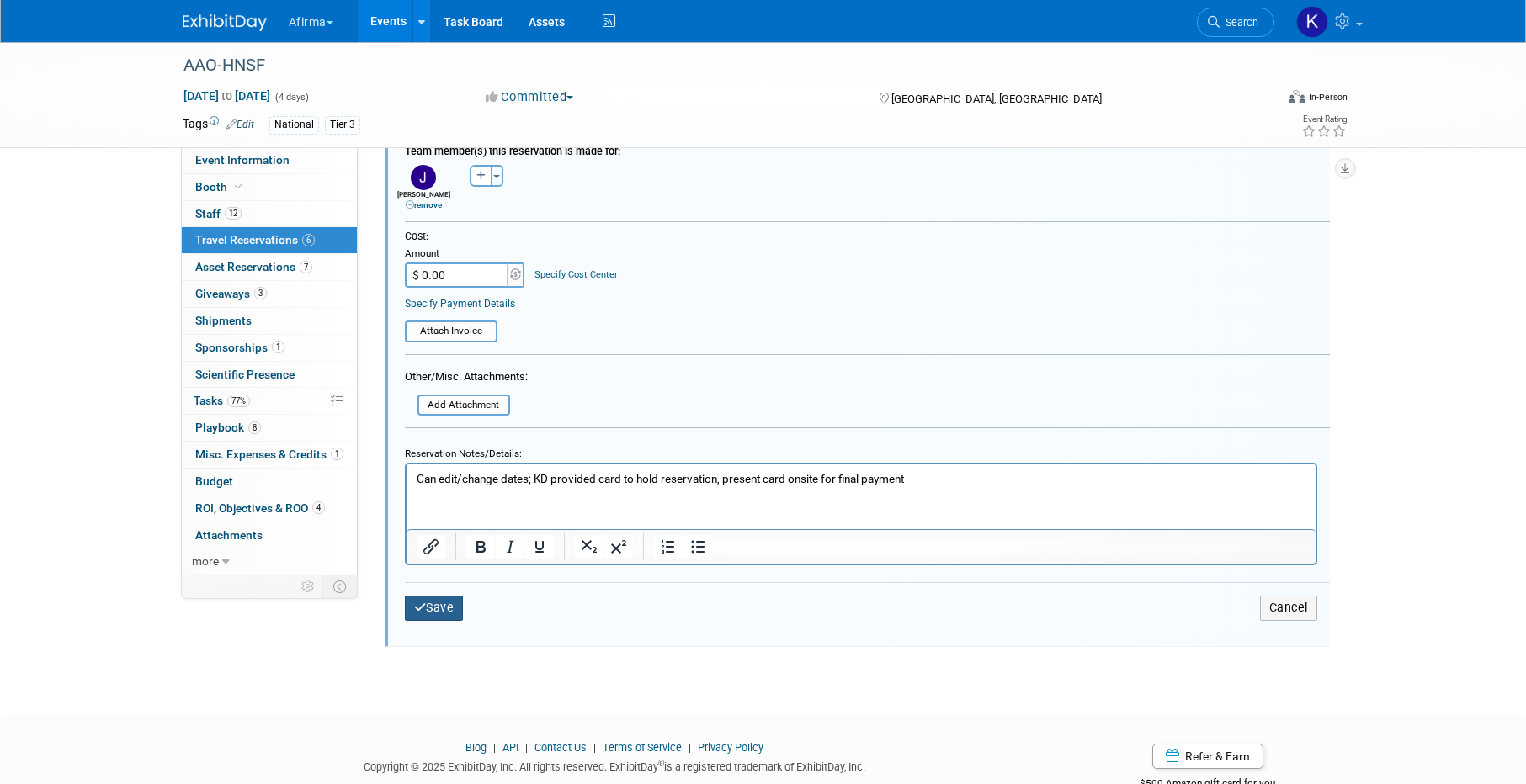
type input "71661328"
click at [442, 602] on button "Save" at bounding box center [434, 607] width 59 height 24
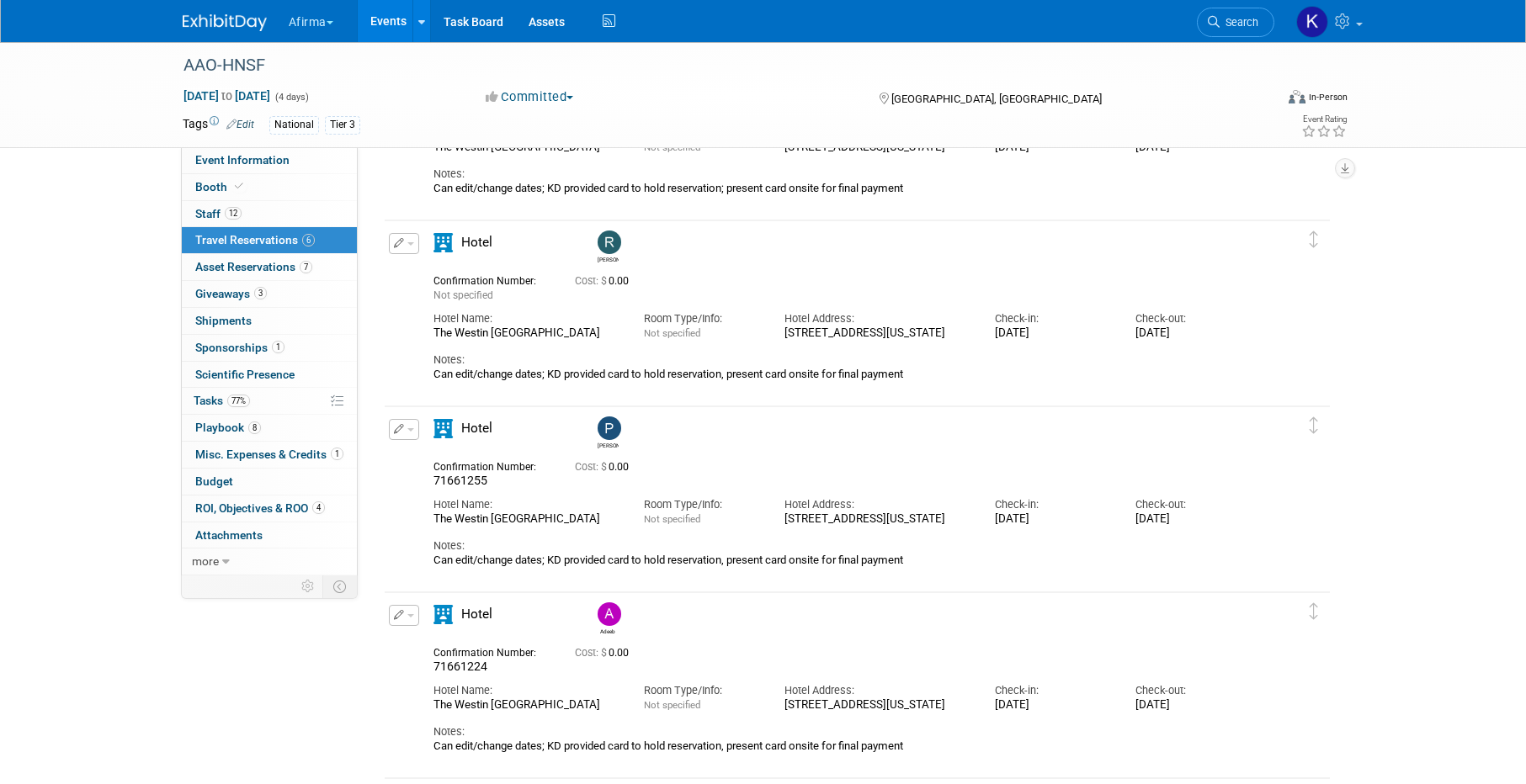
scroll to position [264, 0]
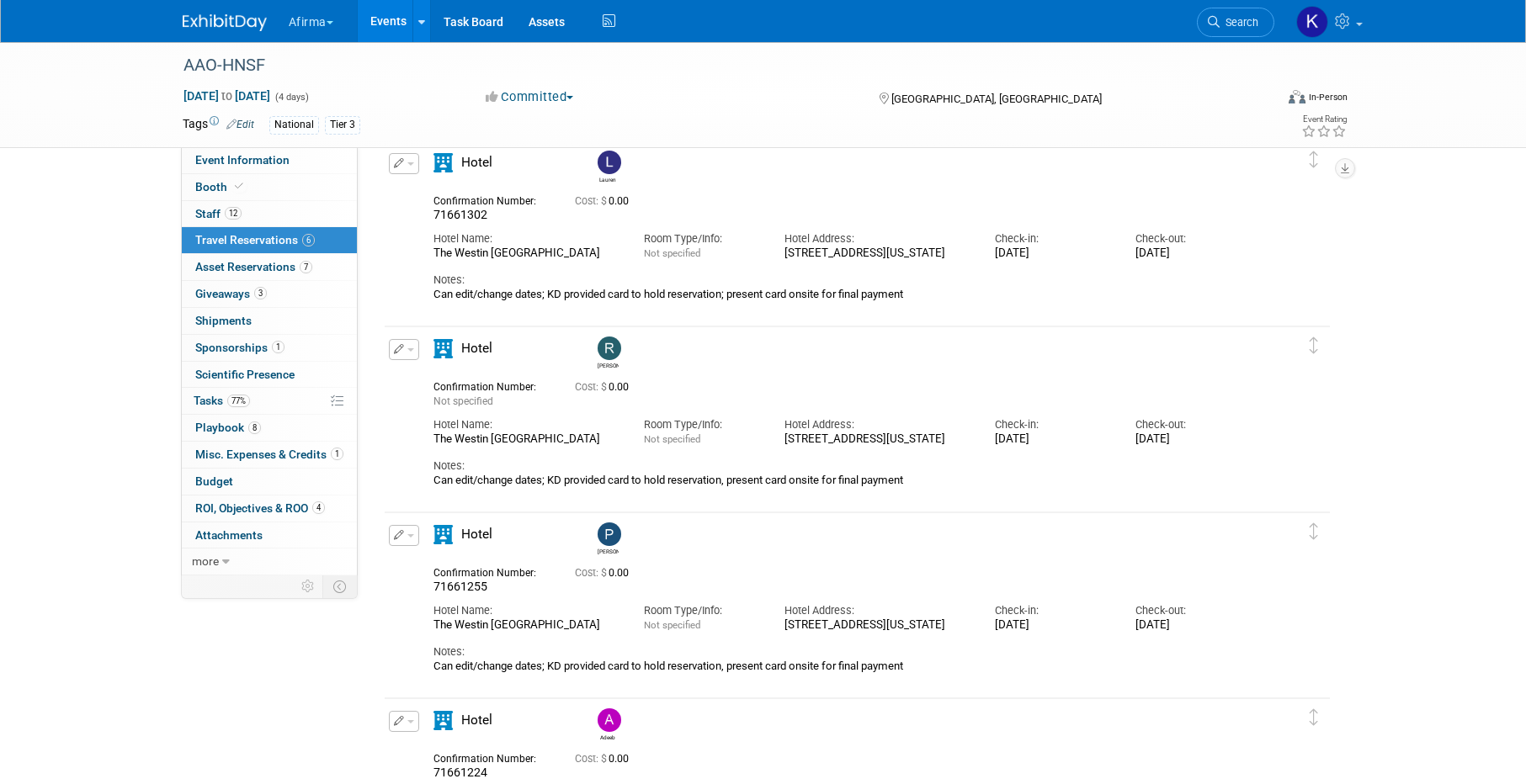
click at [401, 344] on icon "button" at bounding box center [398, 349] width 11 height 10
click at [440, 372] on button "Edit Reservation" at bounding box center [460, 379] width 142 height 24
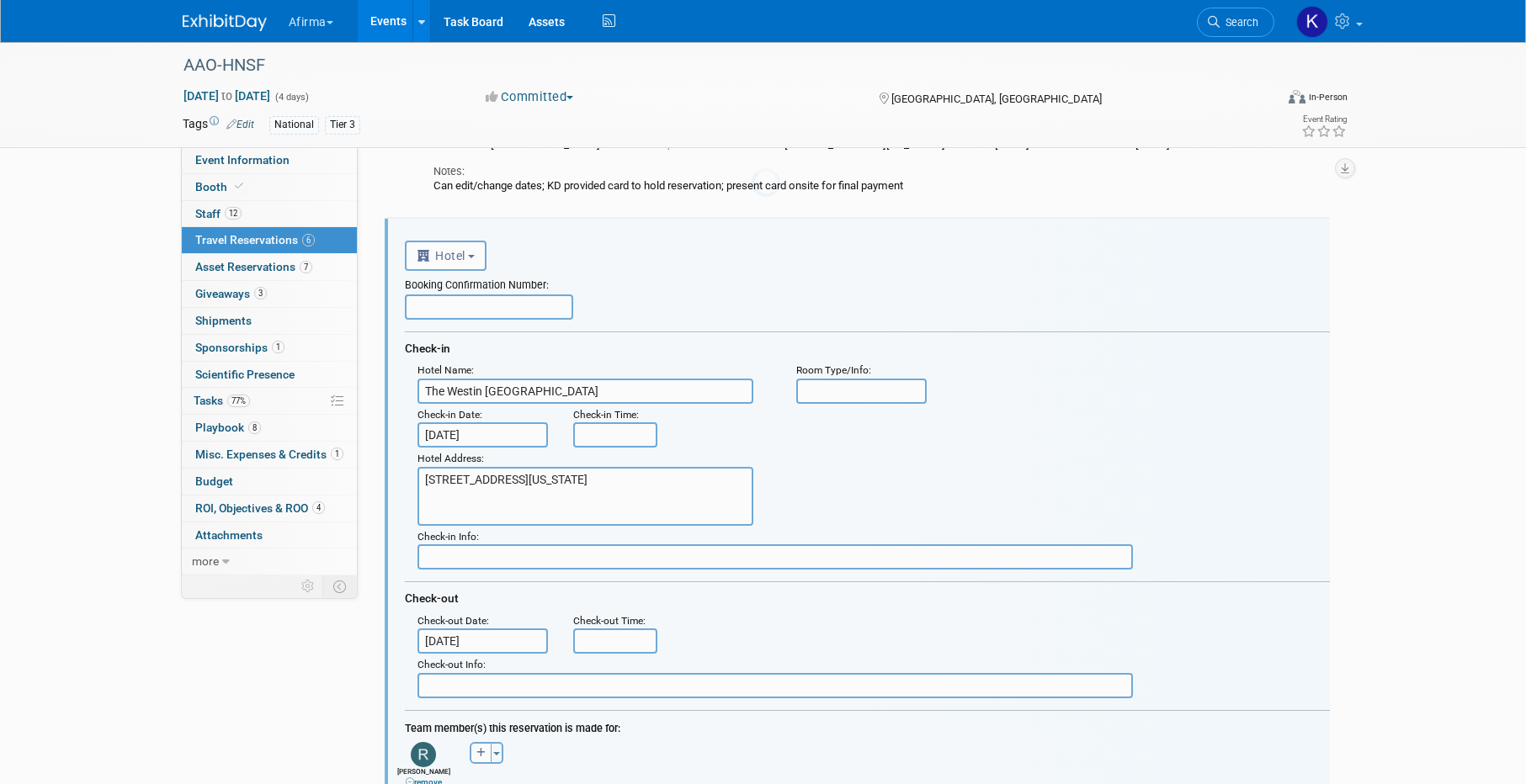
scroll to position [0, 0]
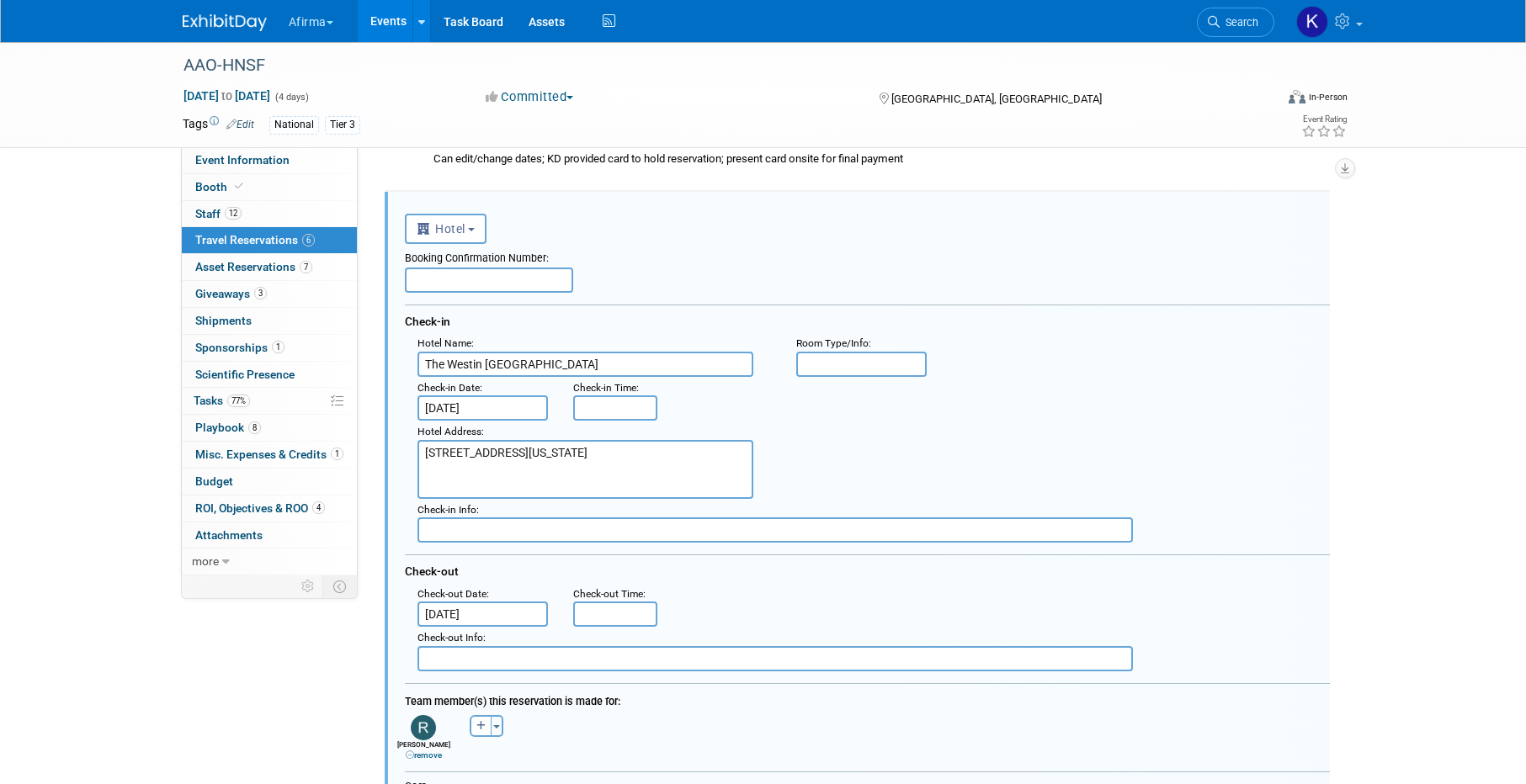
click at [489, 276] on input "text" at bounding box center [489, 280] width 168 height 25
paste input "71661280"
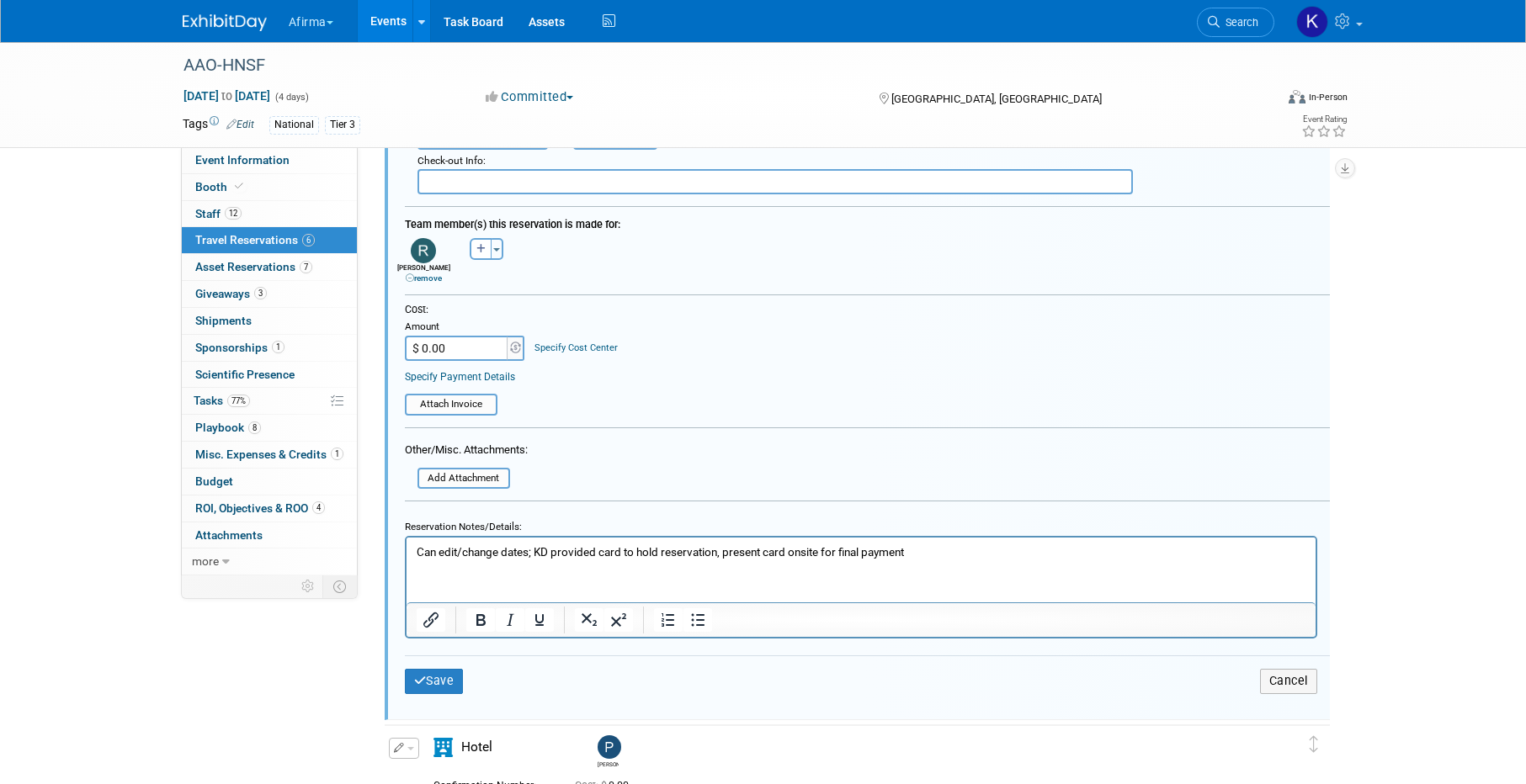
scroll to position [921, 0]
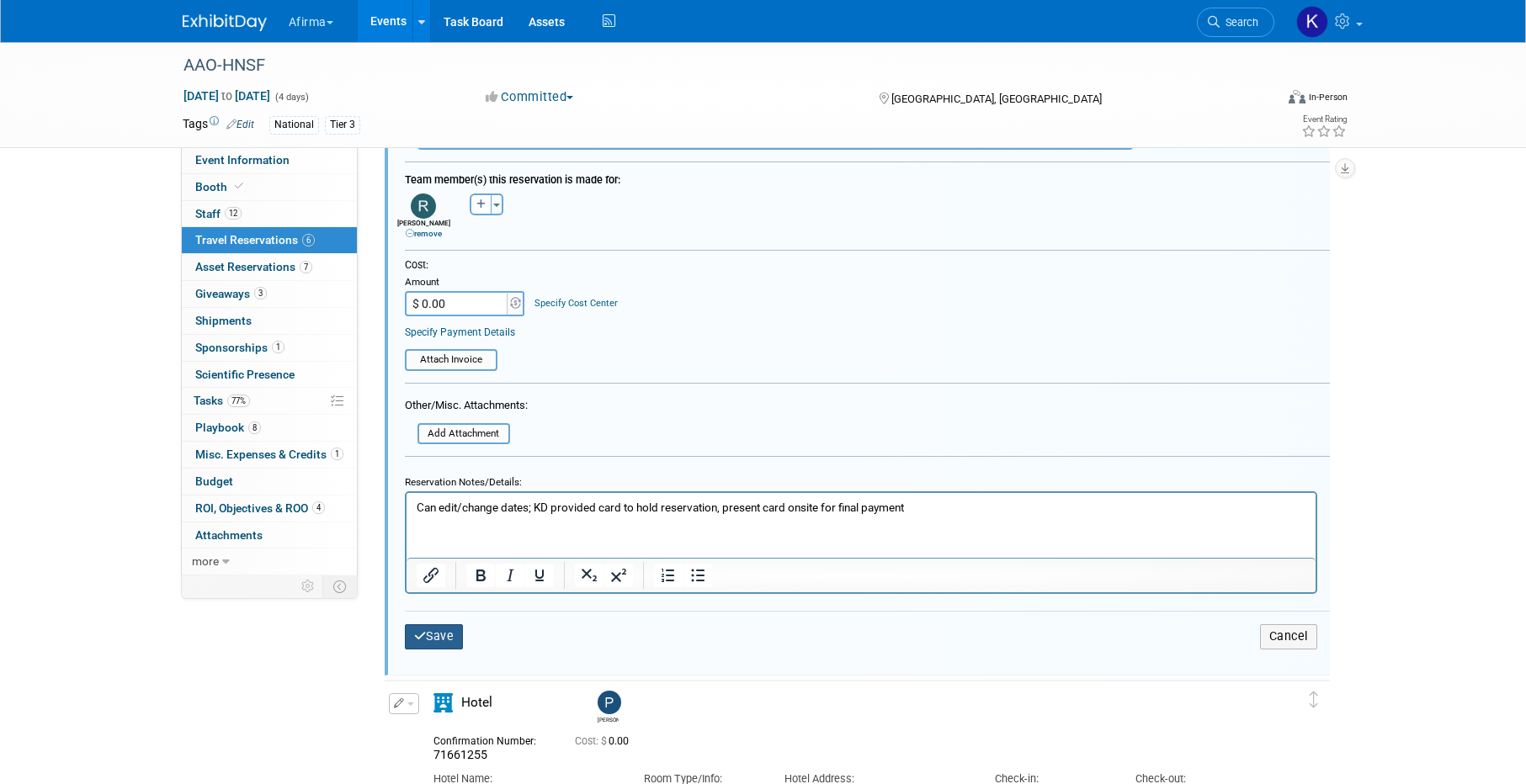
type input "71661280"
click at [449, 632] on button "Save" at bounding box center [434, 636] width 59 height 24
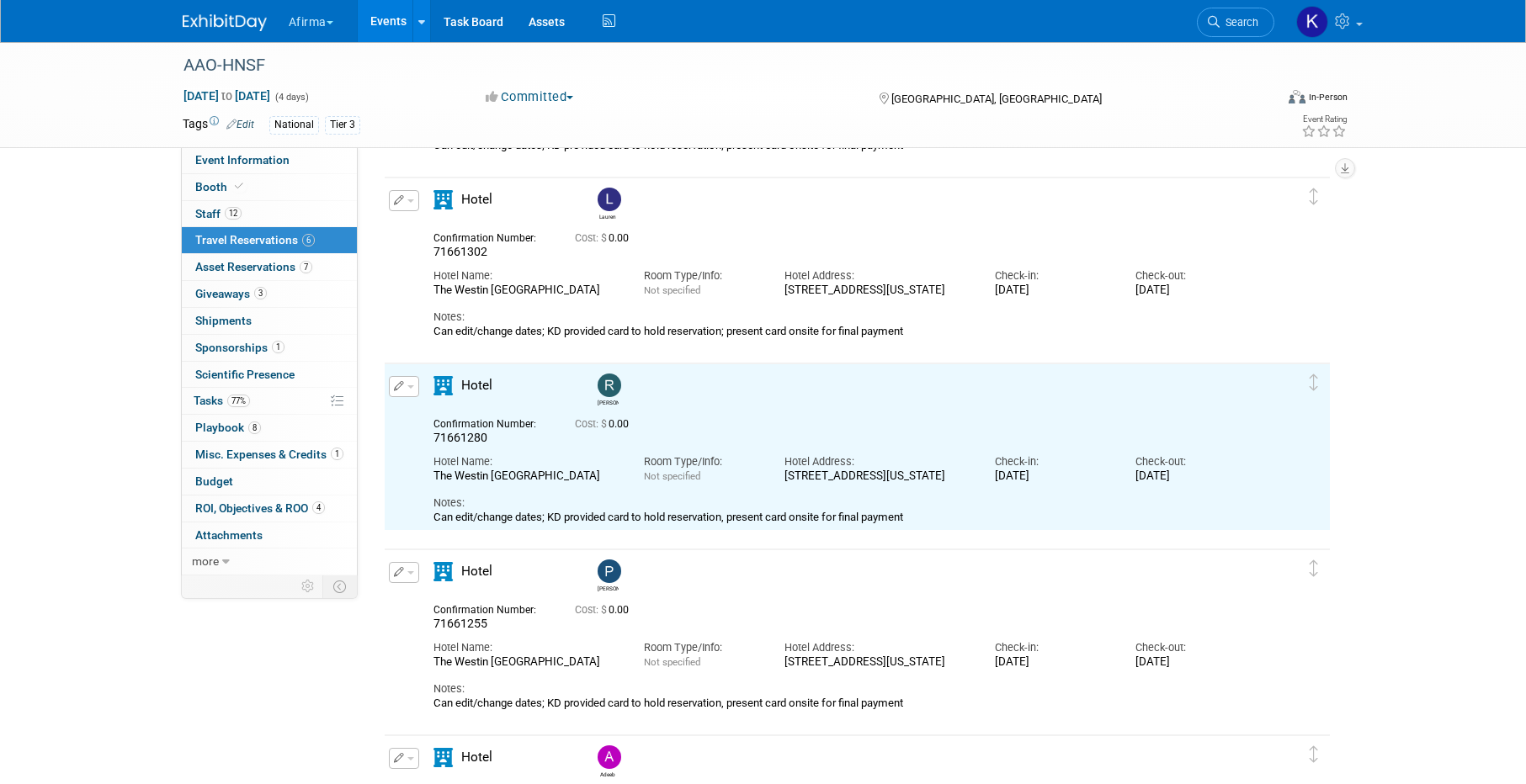
scroll to position [0, 0]
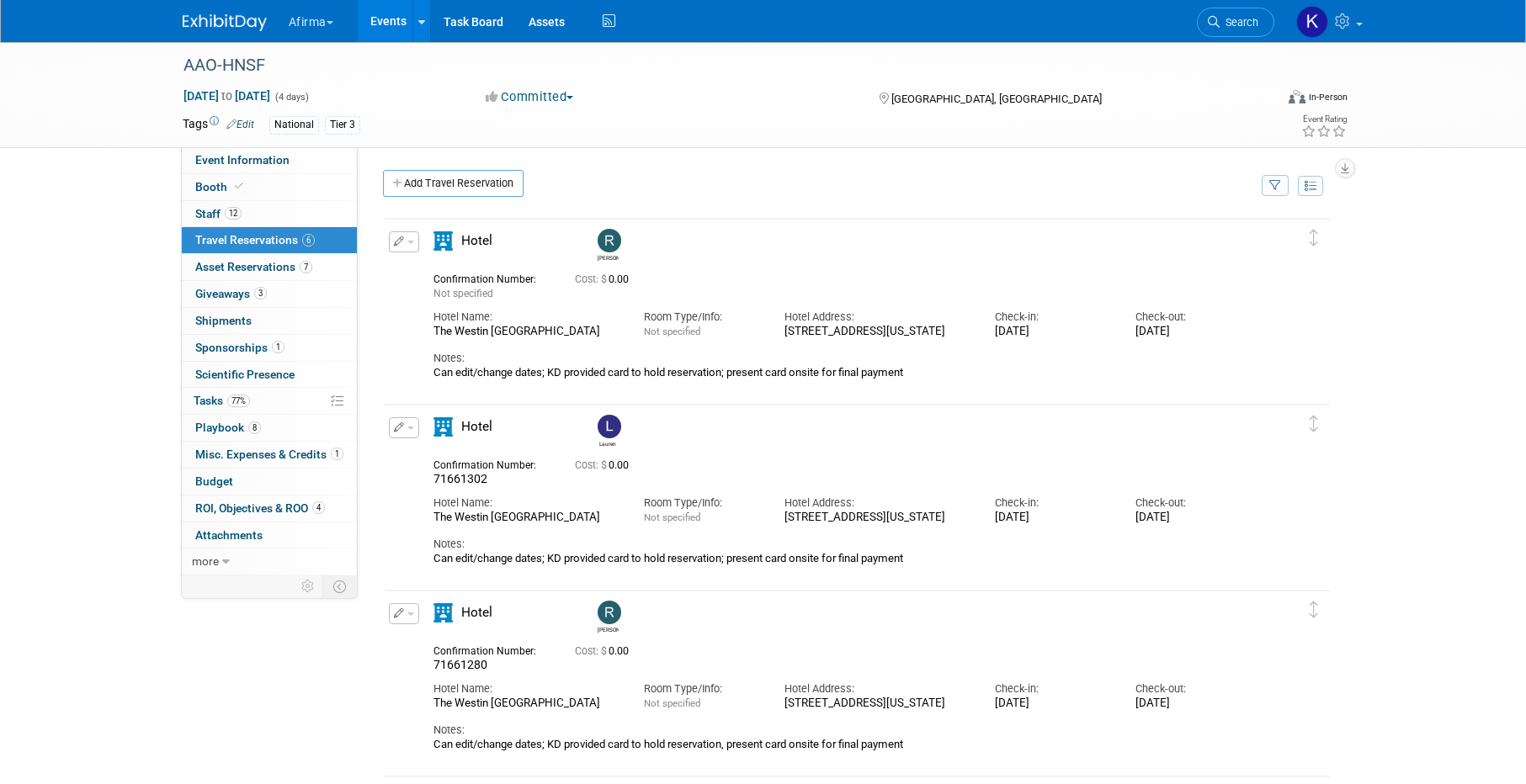
click at [474, 479] on span "71661302" at bounding box center [460, 479] width 54 height 14
copy span "71661302"
click at [224, 210] on span "12" at bounding box center [232, 213] width 16 height 13
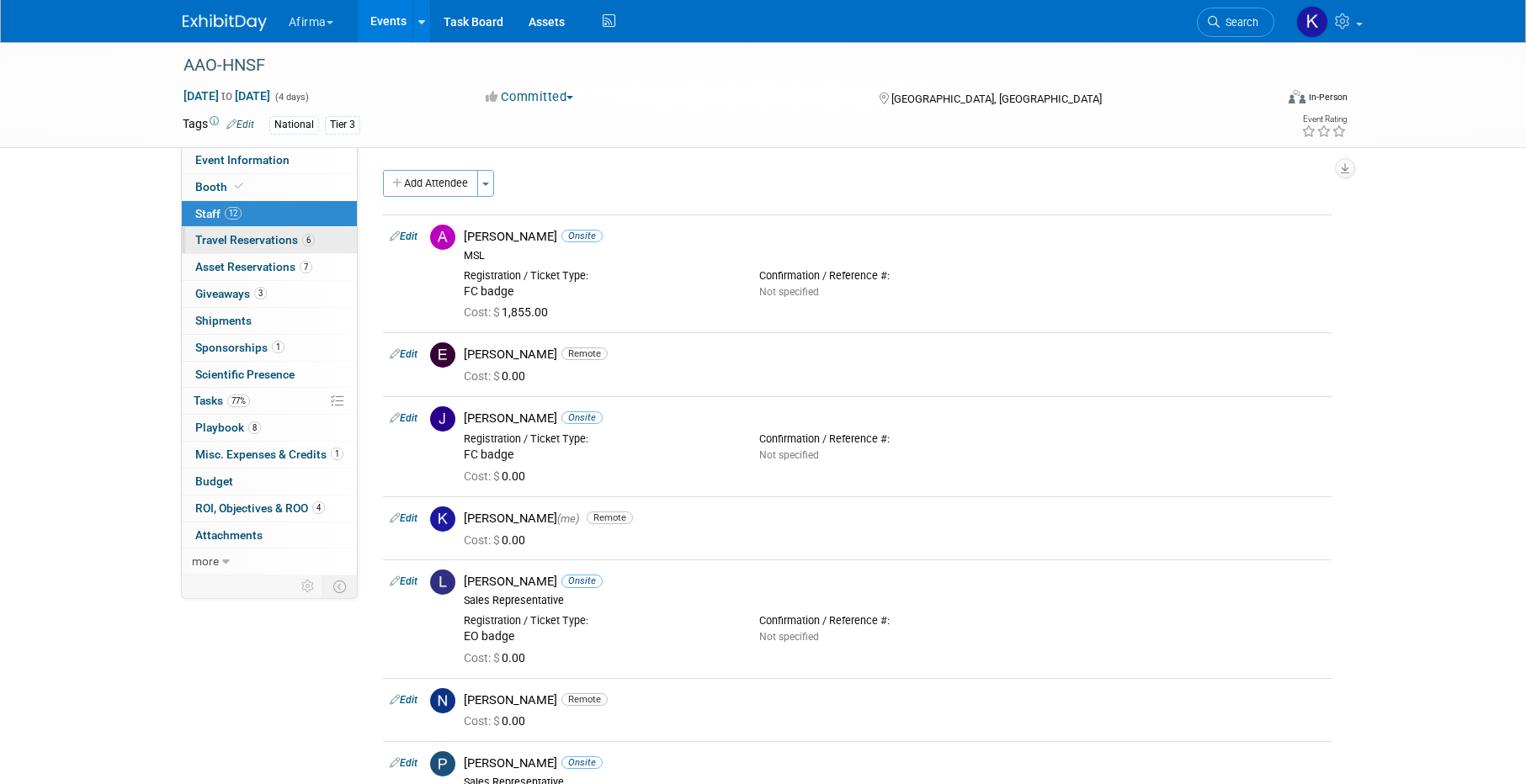
click at [309, 243] on span "6" at bounding box center [308, 240] width 13 height 13
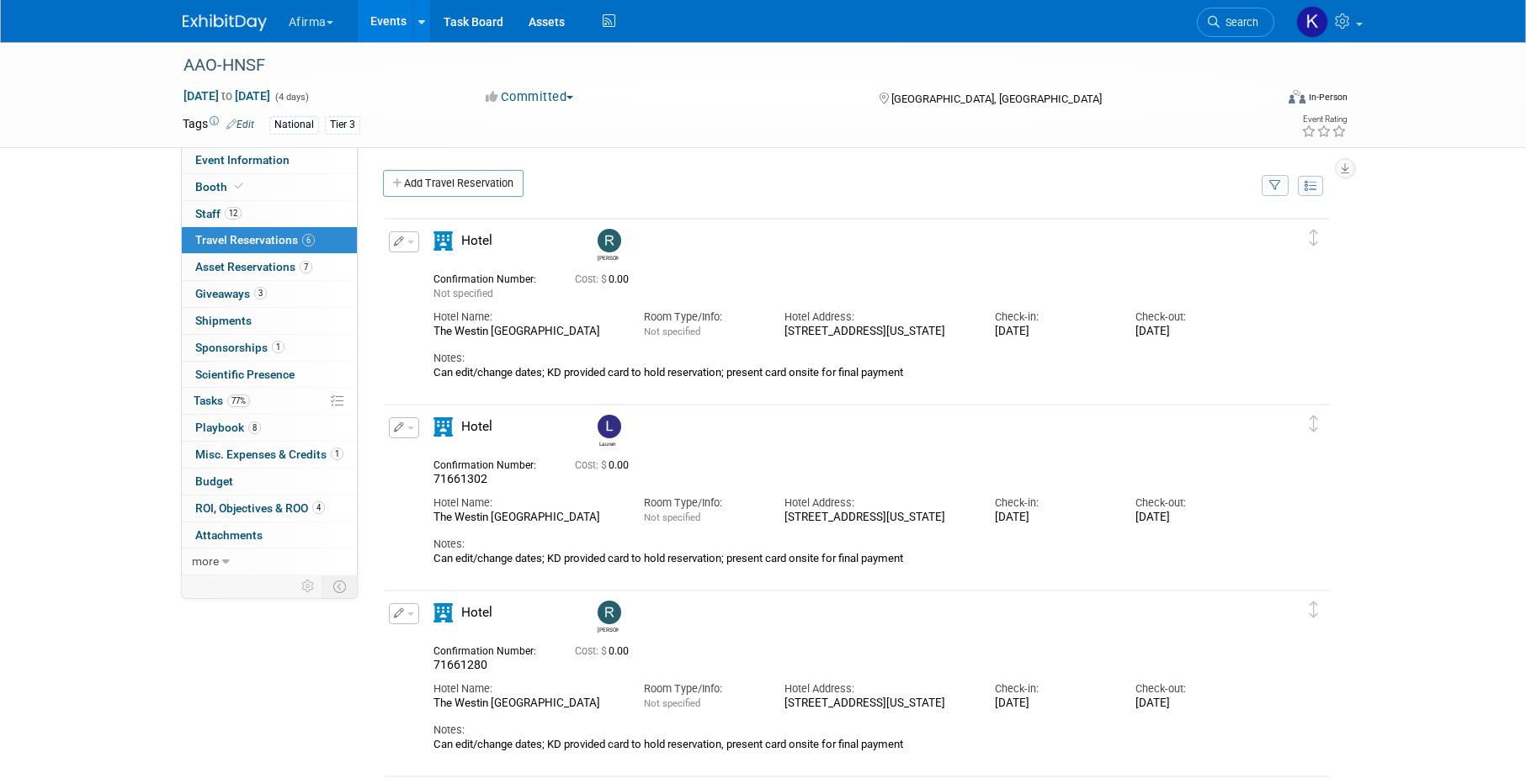
click at [459, 661] on span "71661280" at bounding box center [460, 665] width 54 height 14
copy span "71661280"
click at [316, 207] on link "12 Staff 12" at bounding box center [269, 214] width 175 height 26
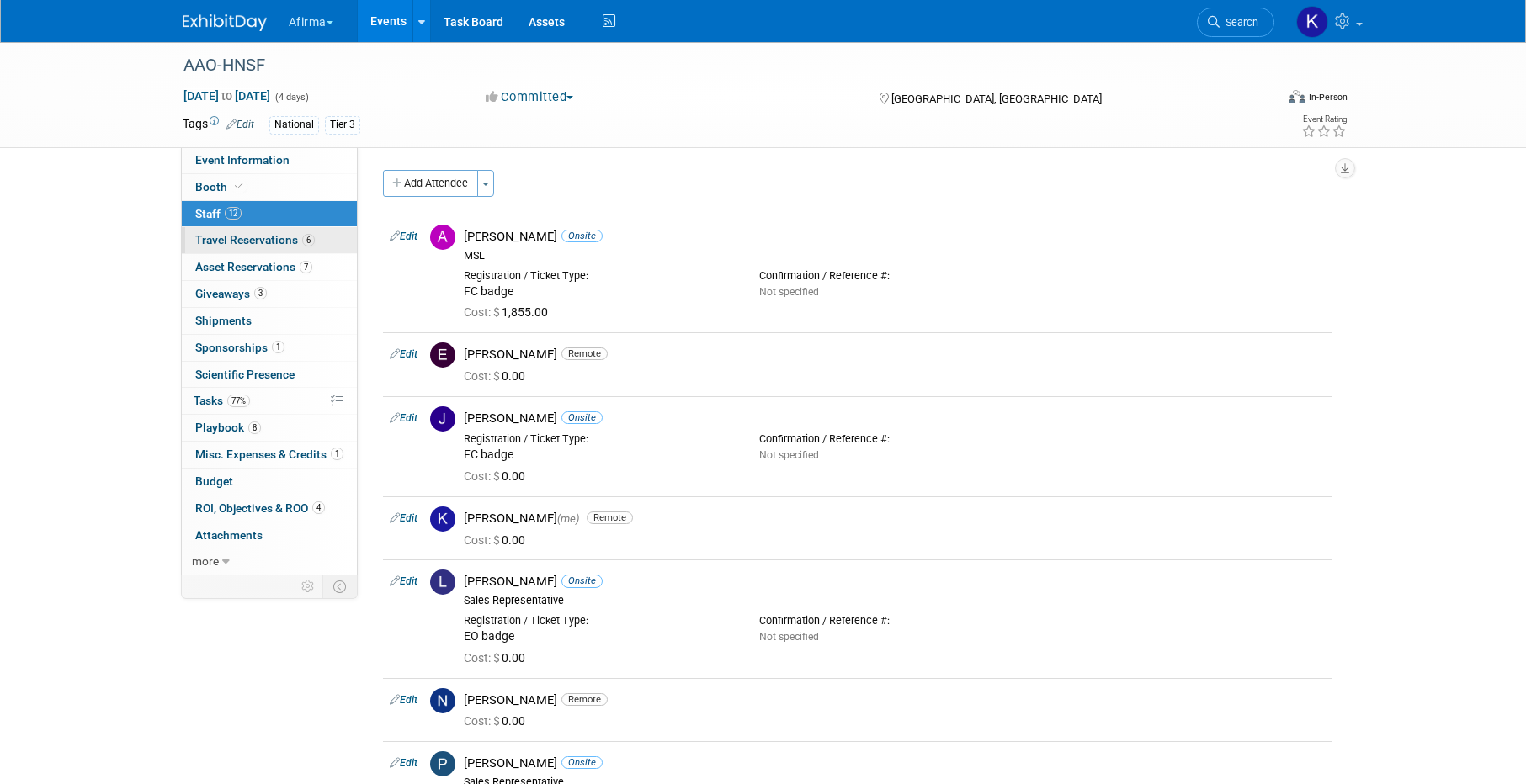
click at [296, 238] on span "Travel Reservations 6" at bounding box center [255, 240] width 120 height 14
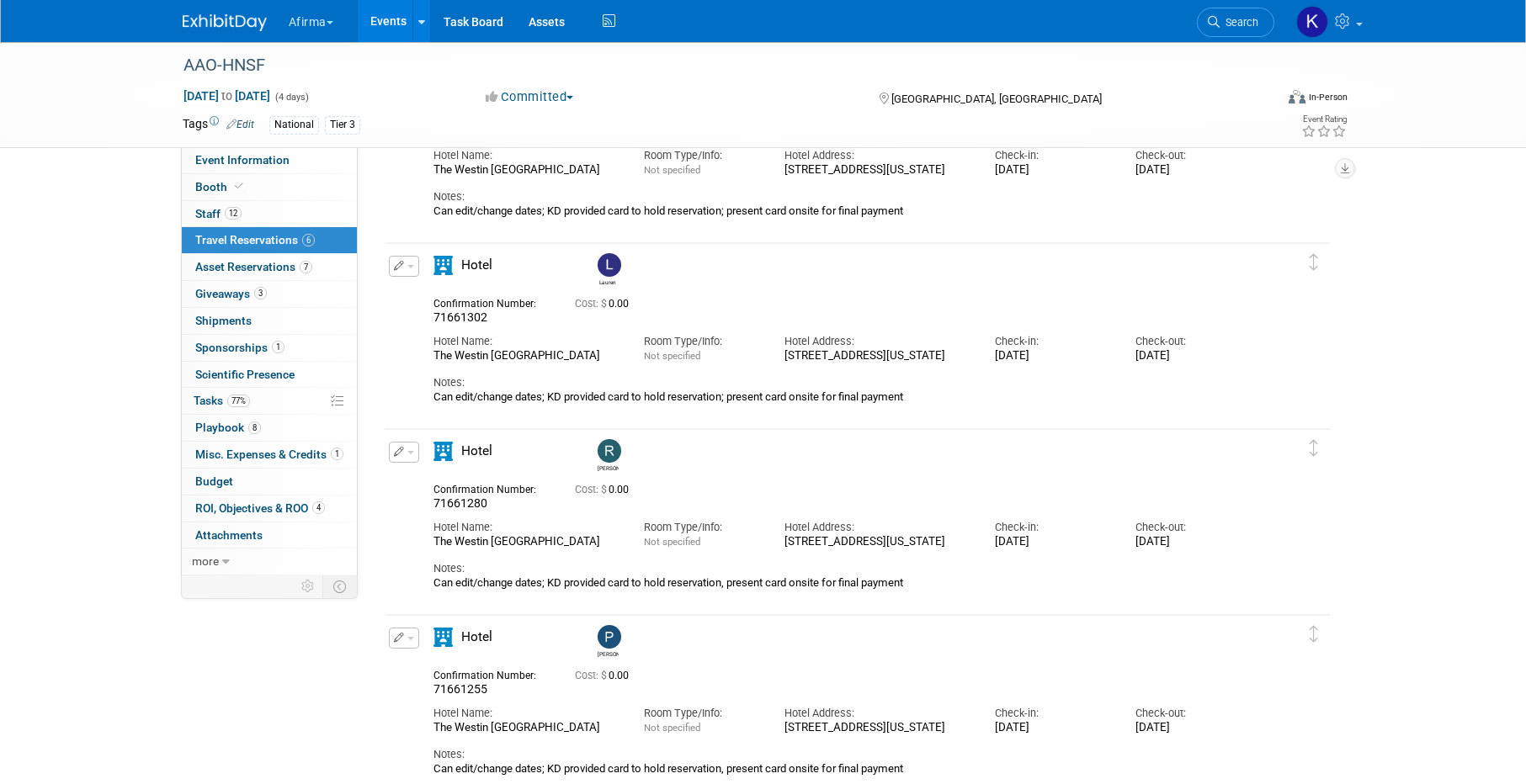
scroll to position [169, 0]
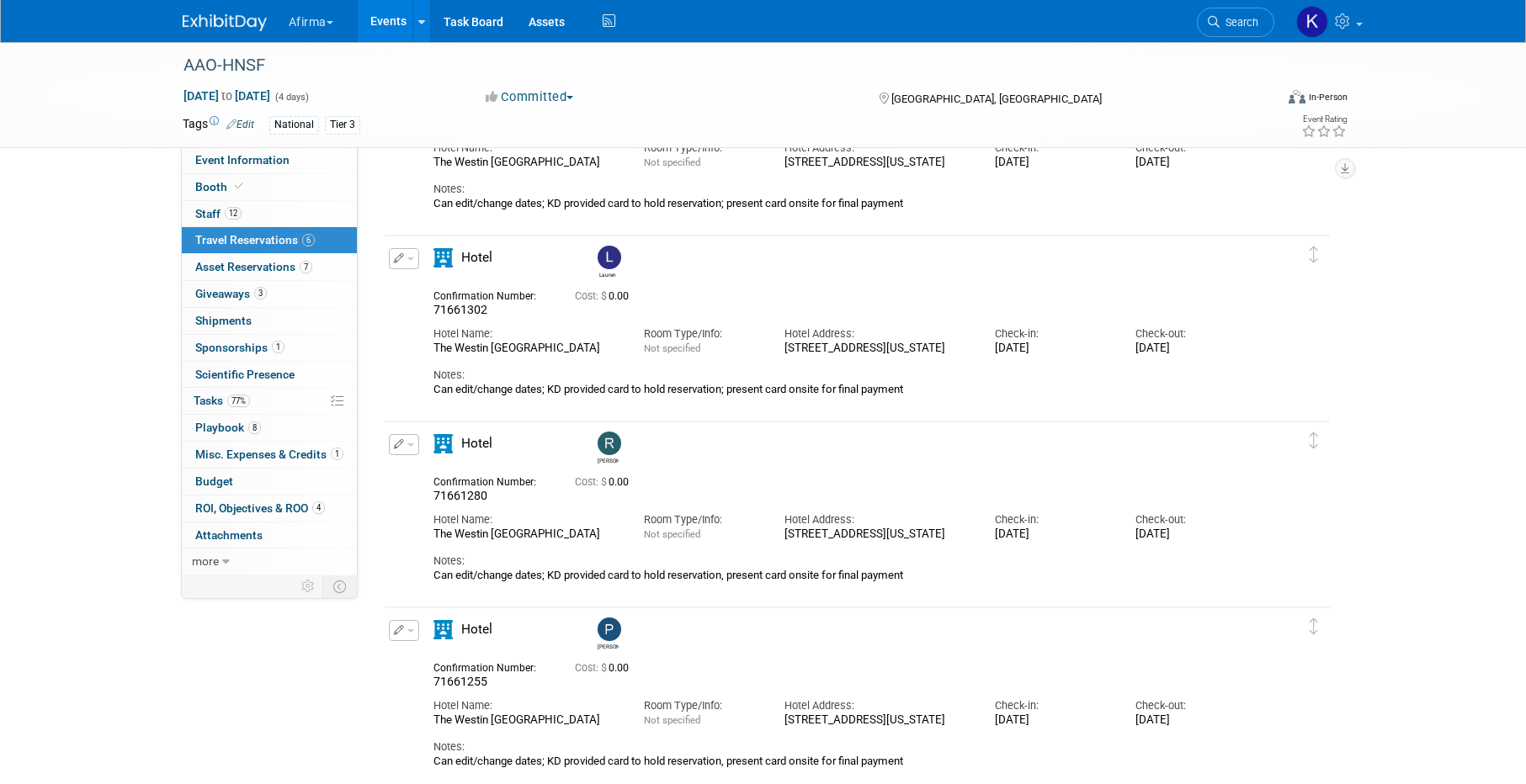
click at [607, 260] on img at bounding box center [609, 257] width 23 height 23
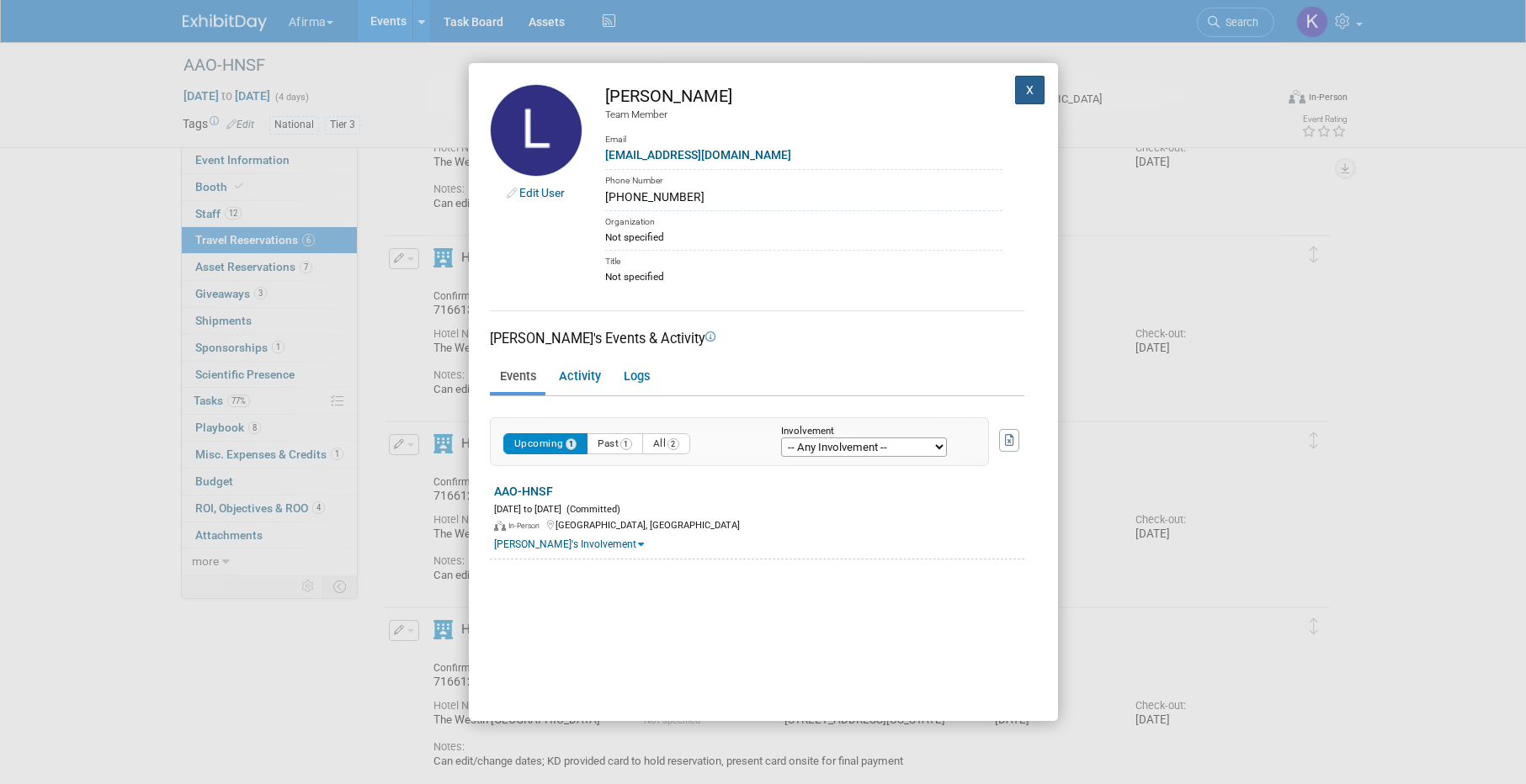
click at [1020, 88] on button "X" at bounding box center [1030, 90] width 30 height 29
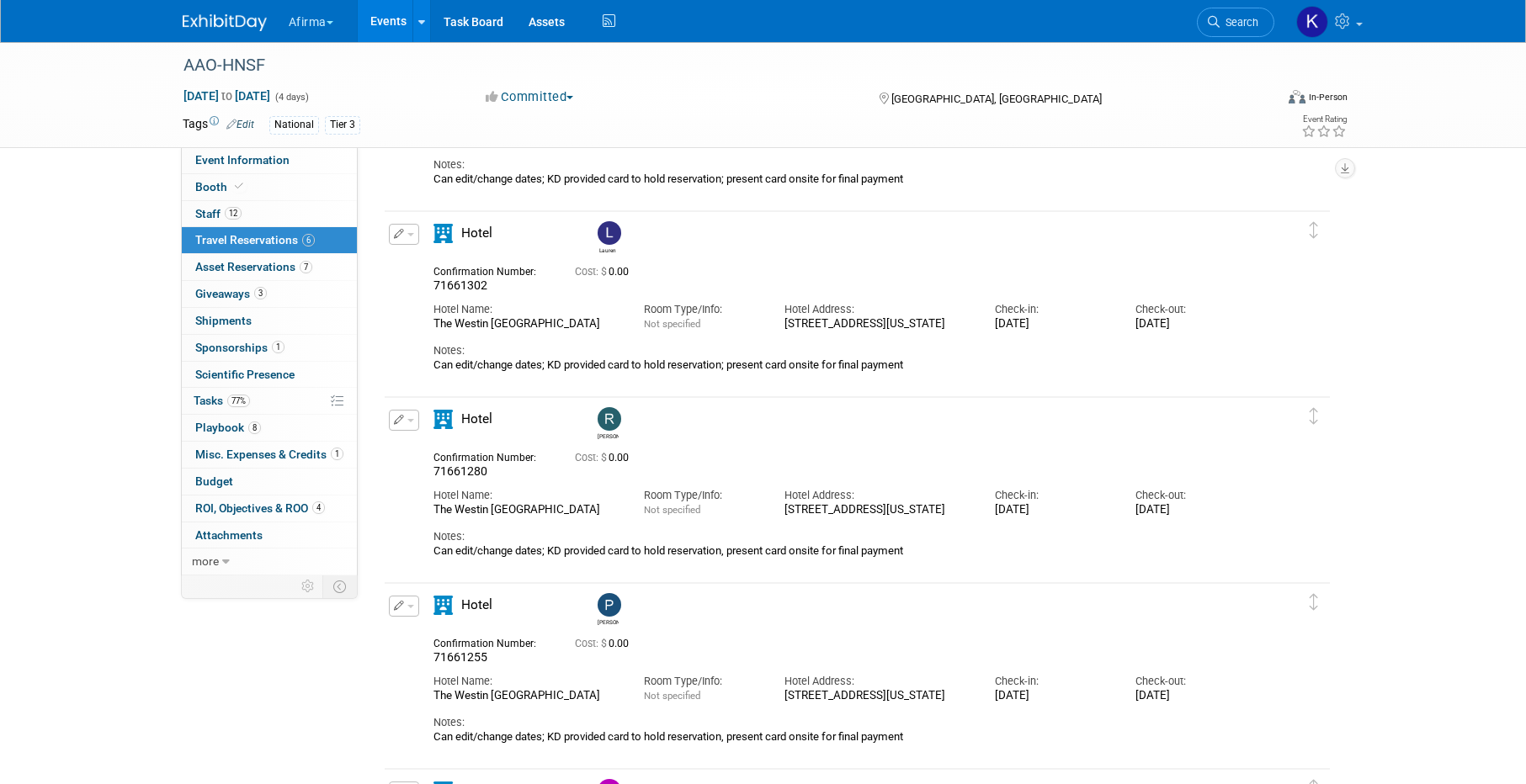
scroll to position [189, 0]
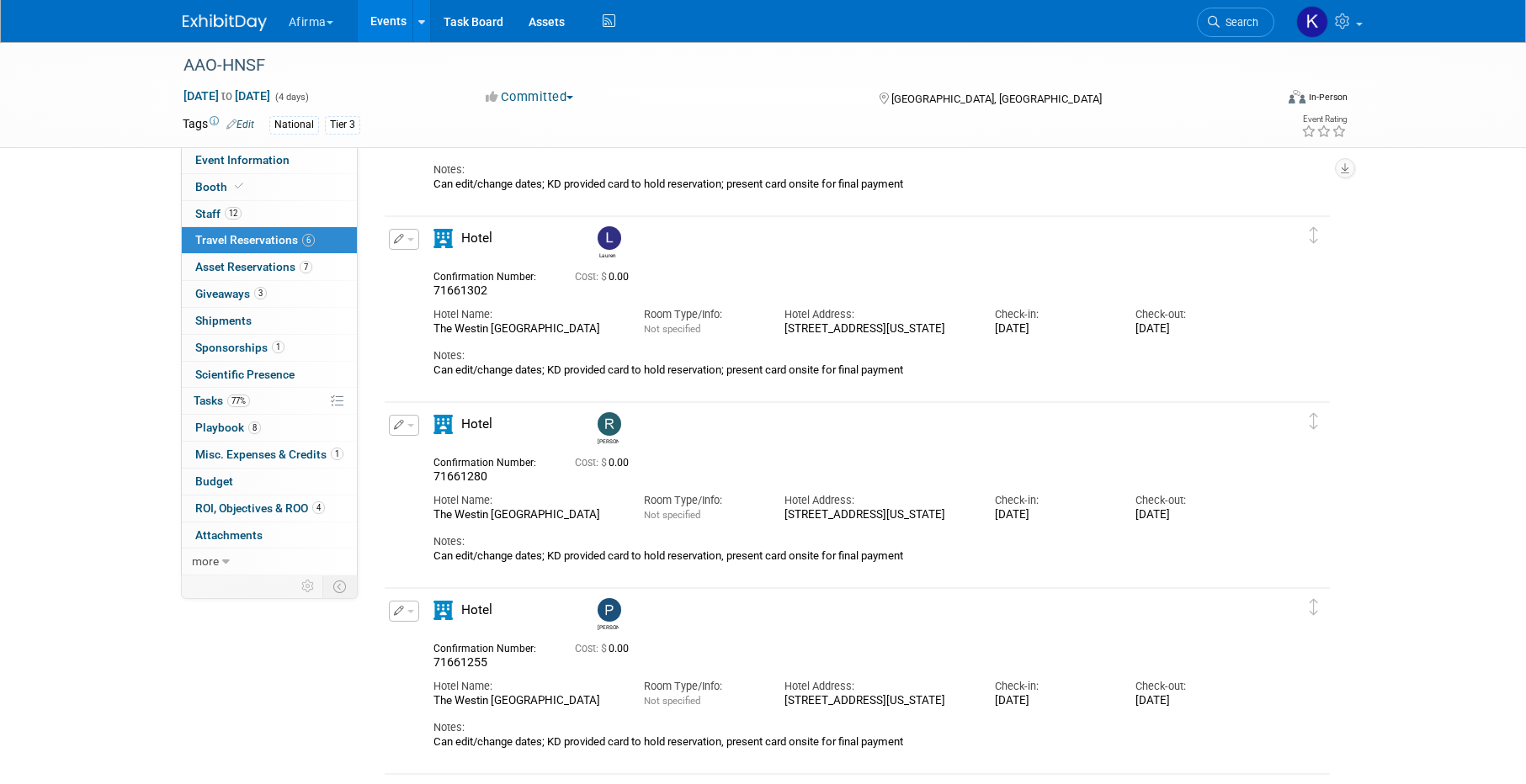
click at [472, 664] on span "71661255" at bounding box center [460, 662] width 54 height 14
copy span "71661255"
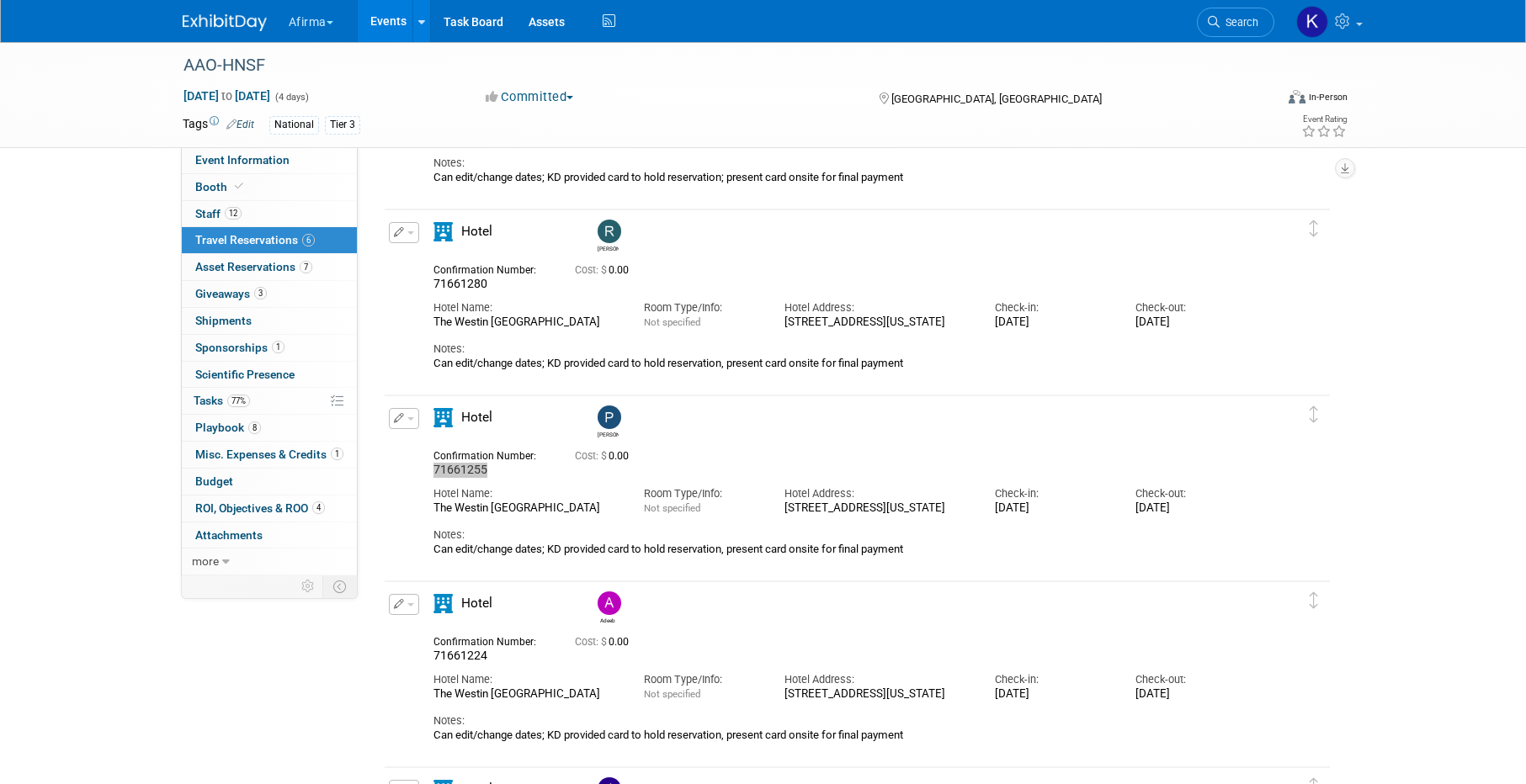
scroll to position [380, 0]
click at [470, 655] on span "71661224" at bounding box center [460, 656] width 54 height 14
copy span "71661224"
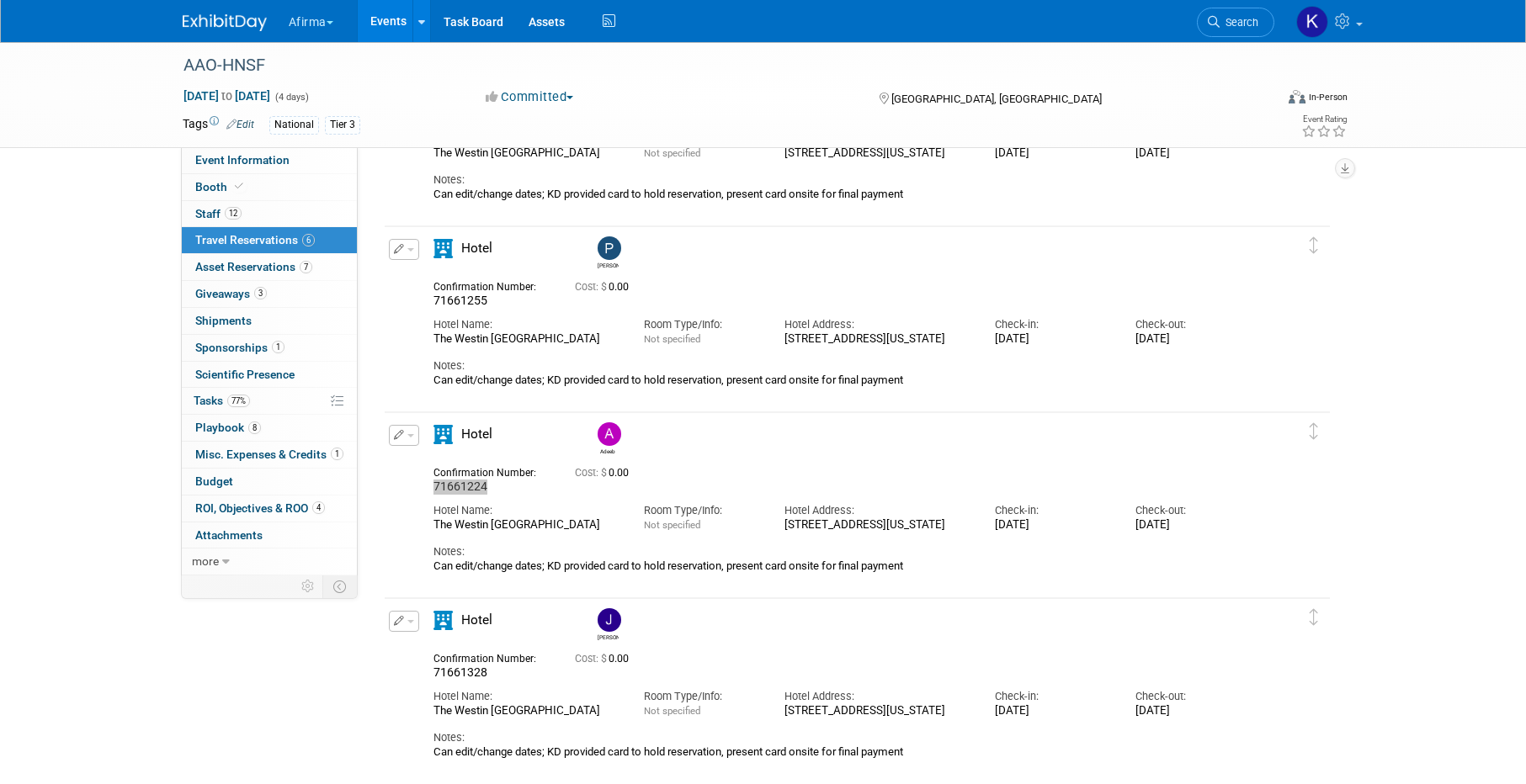
scroll to position [621, 0]
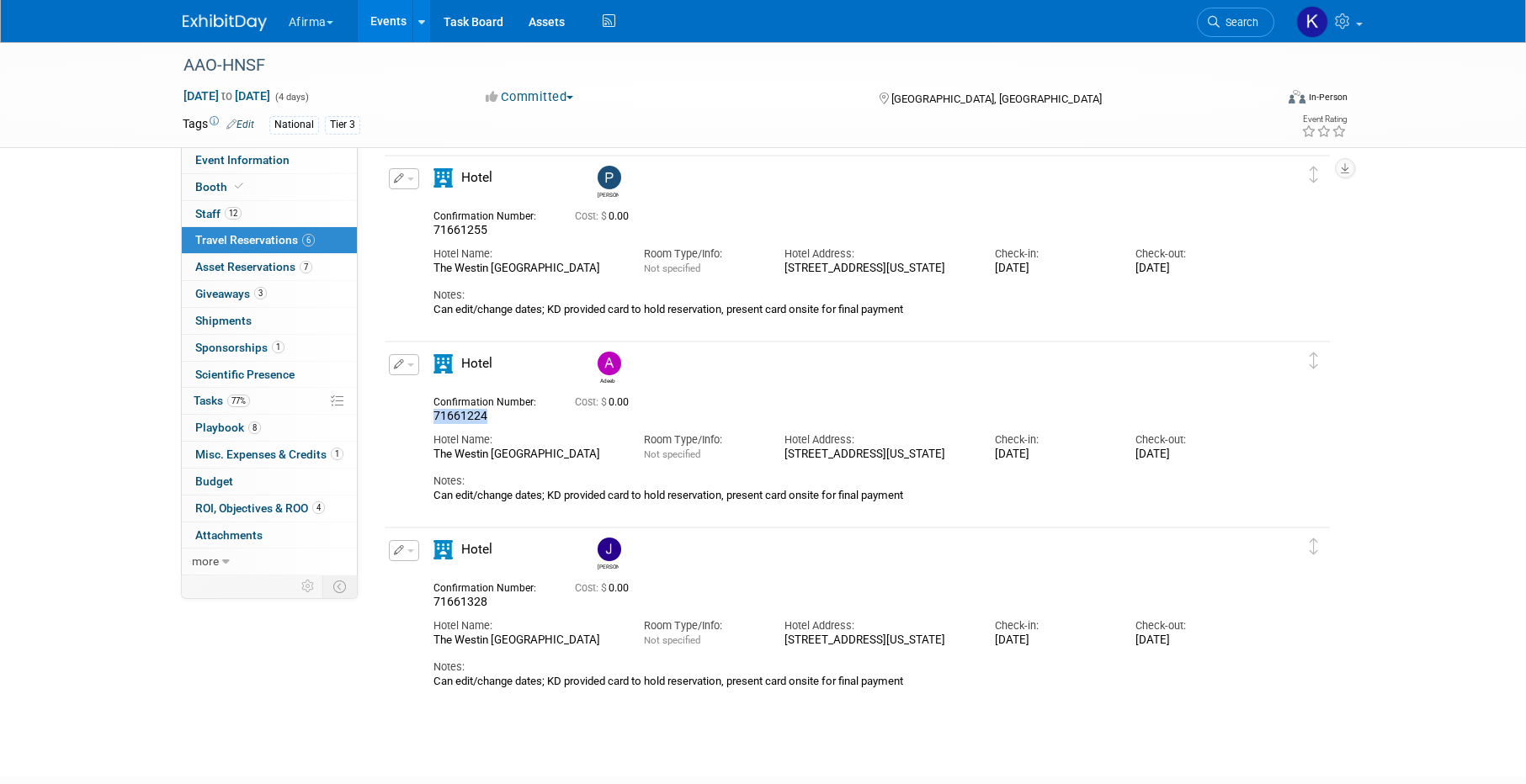
click at [452, 604] on span "71661328" at bounding box center [460, 601] width 54 height 14
copy span "71661328"
